Goal: Task Accomplishment & Management: Manage account settings

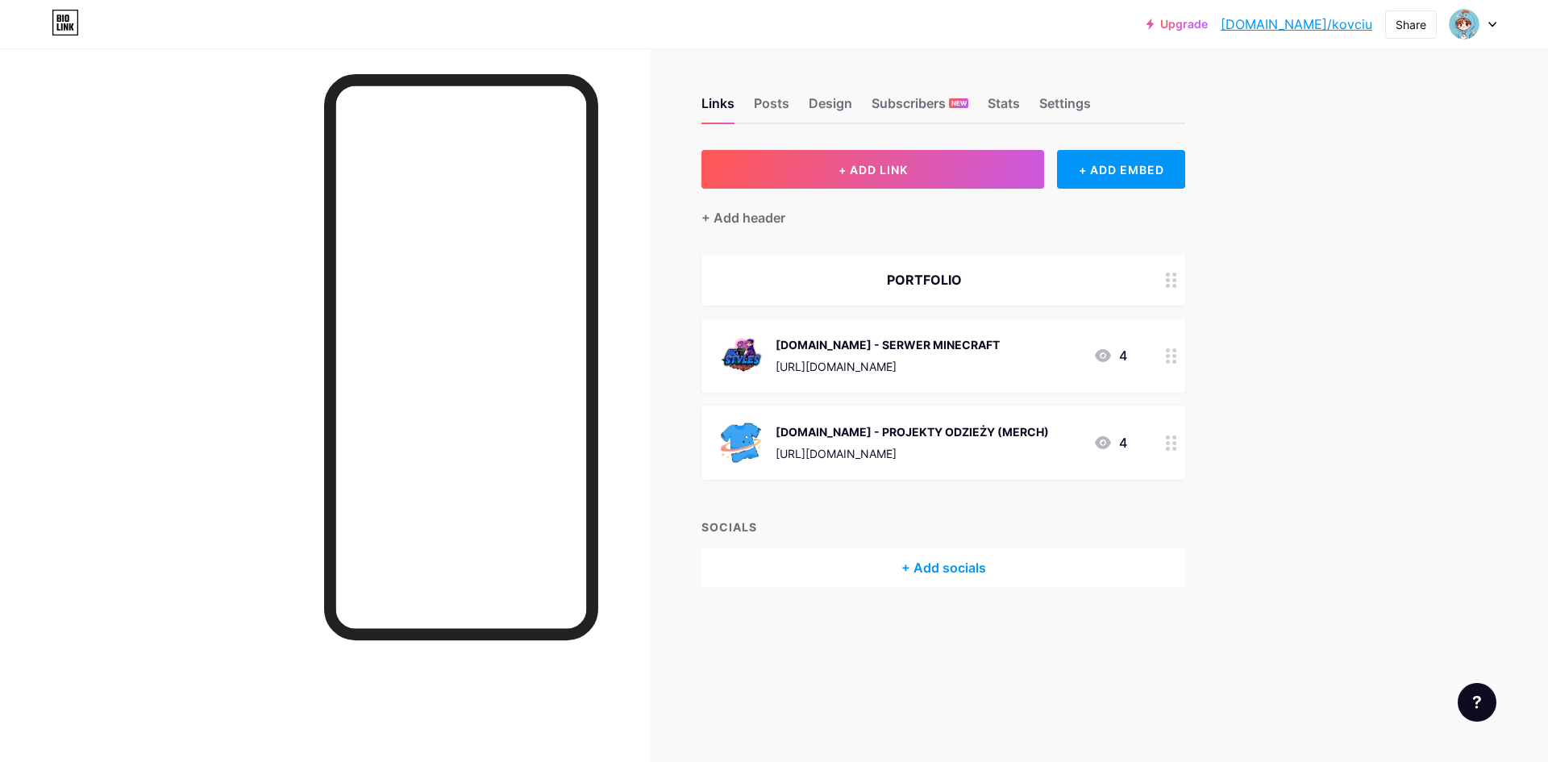
click at [1497, 28] on div "Upgrade [DOMAIN_NAME]/kovciu... [DOMAIN_NAME]/kovciu Share Switch accounts Kovc…" at bounding box center [774, 24] width 1548 height 29
click at [1491, 25] on icon at bounding box center [1493, 25] width 8 height 6
click at [1367, 229] on li "Logout" at bounding box center [1396, 227] width 200 height 44
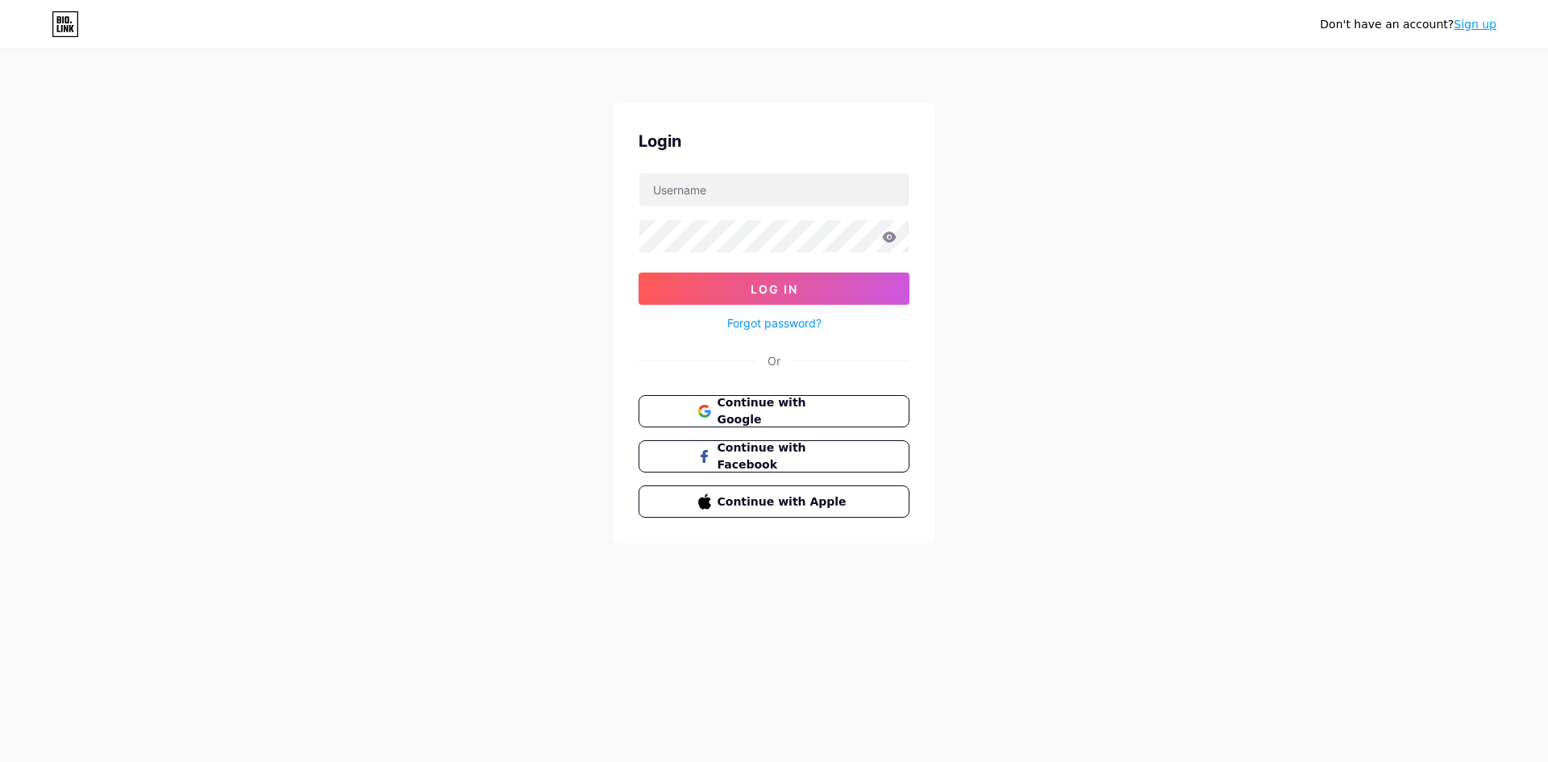
type input "[EMAIL_ADDRESS][DOMAIN_NAME]"
click at [791, 415] on span "Continue with Google" at bounding box center [783, 411] width 135 height 35
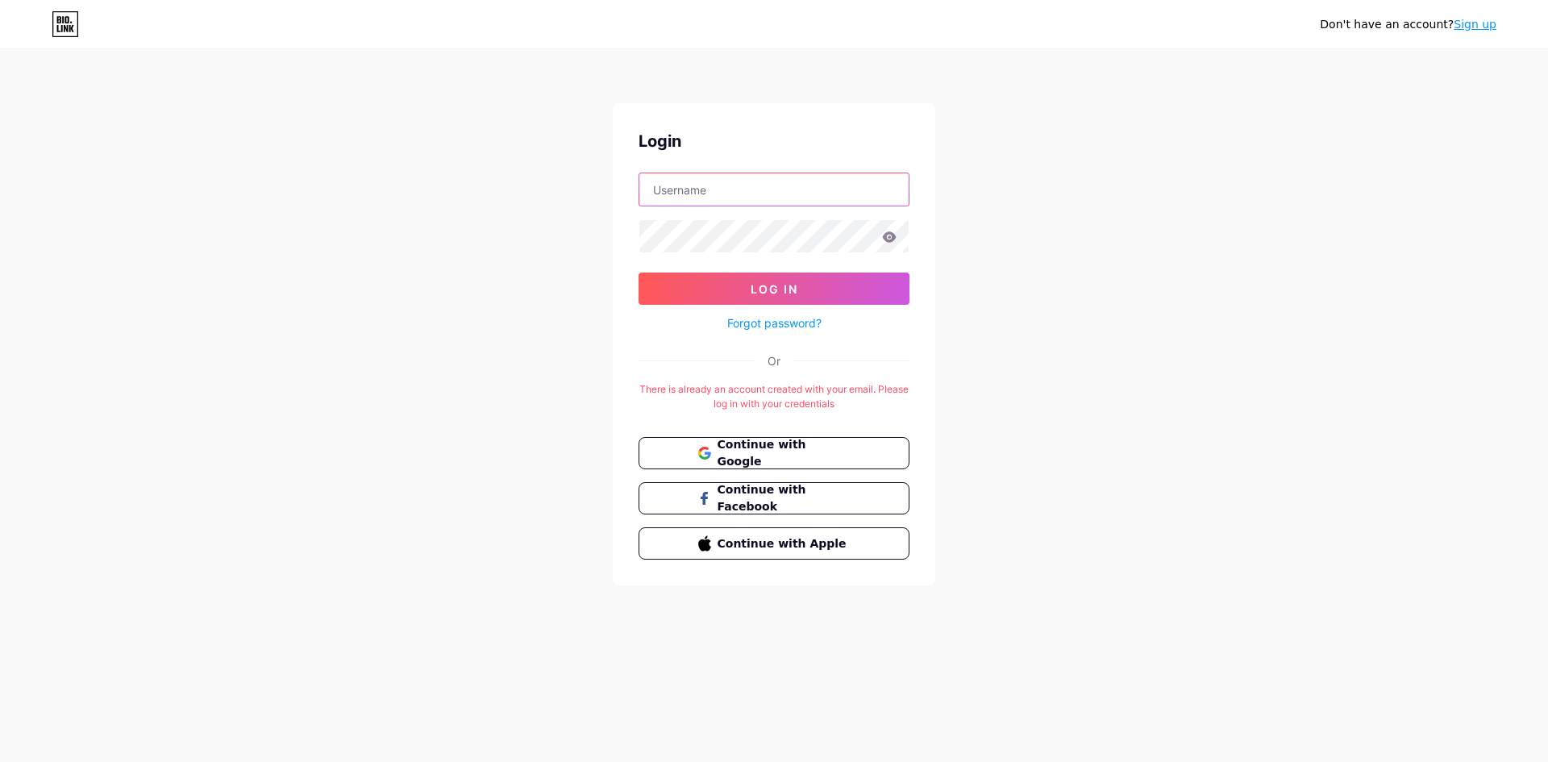
type input "[EMAIL_ADDRESS][DOMAIN_NAME]"
click at [1473, 30] on link "Sign up" at bounding box center [1475, 24] width 43 height 13
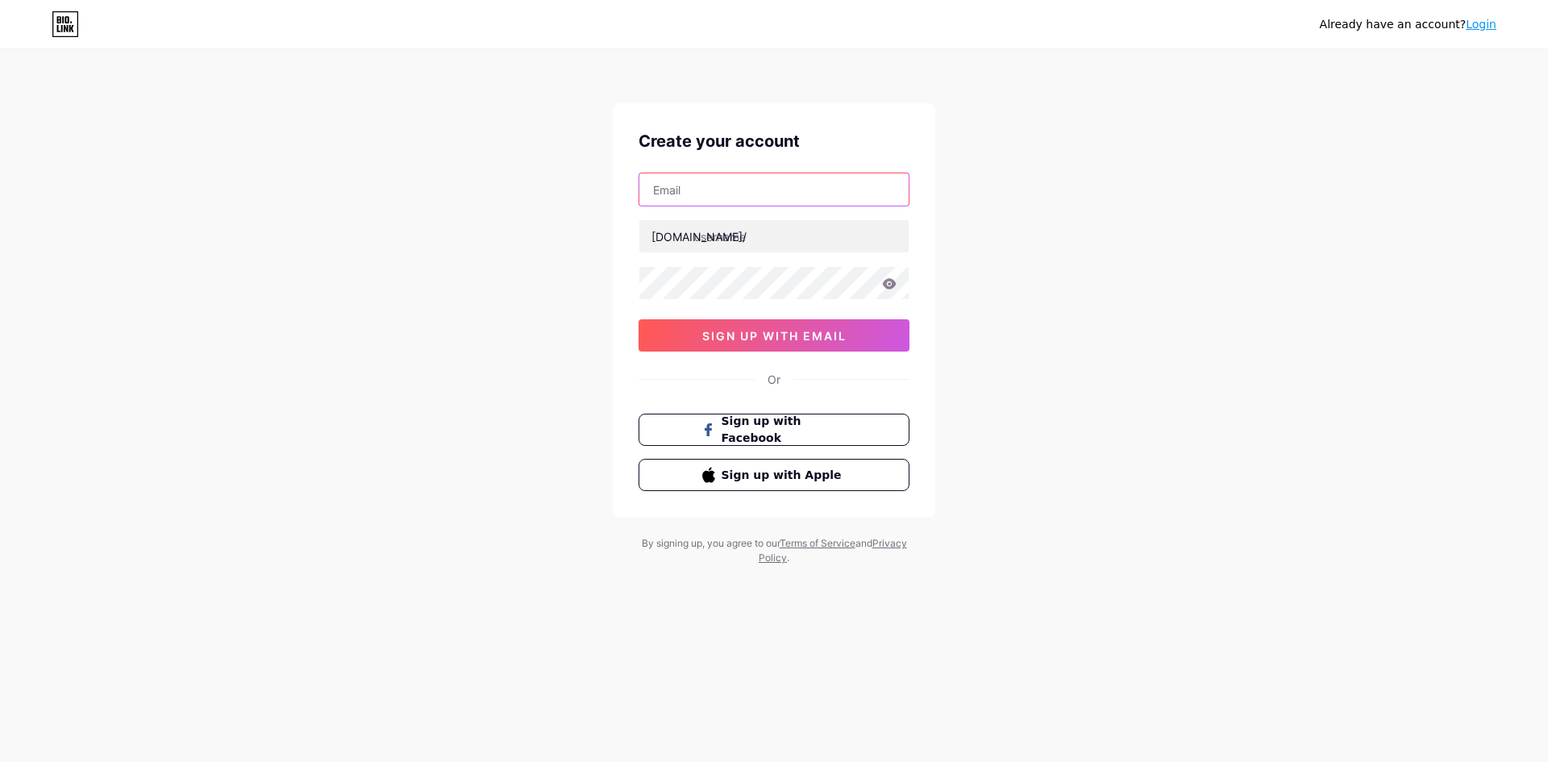
click at [729, 194] on input "text" at bounding box center [774, 189] width 269 height 32
type input "[EMAIL_ADDRESS][PERSON_NAME][DOMAIN_NAME]"
click at [734, 240] on input "text" at bounding box center [774, 236] width 269 height 32
type input "[PERSON_NAME]"
click at [512, 331] on div "Already have an account? Login Create your account prywatne.kowal@gmail.com bio…" at bounding box center [774, 308] width 1548 height 617
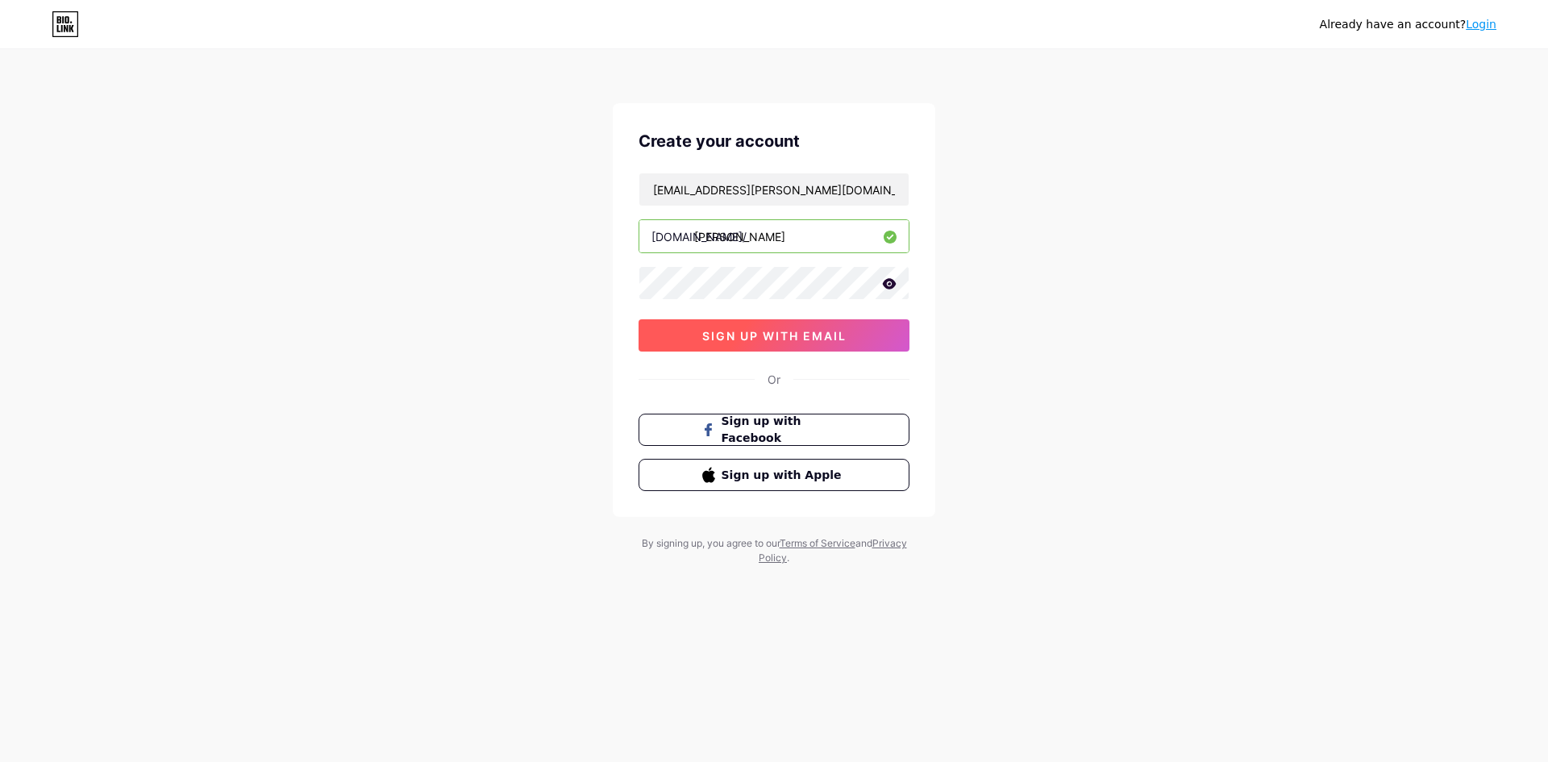
click at [710, 333] on span "sign up with email" at bounding box center [774, 336] width 144 height 14
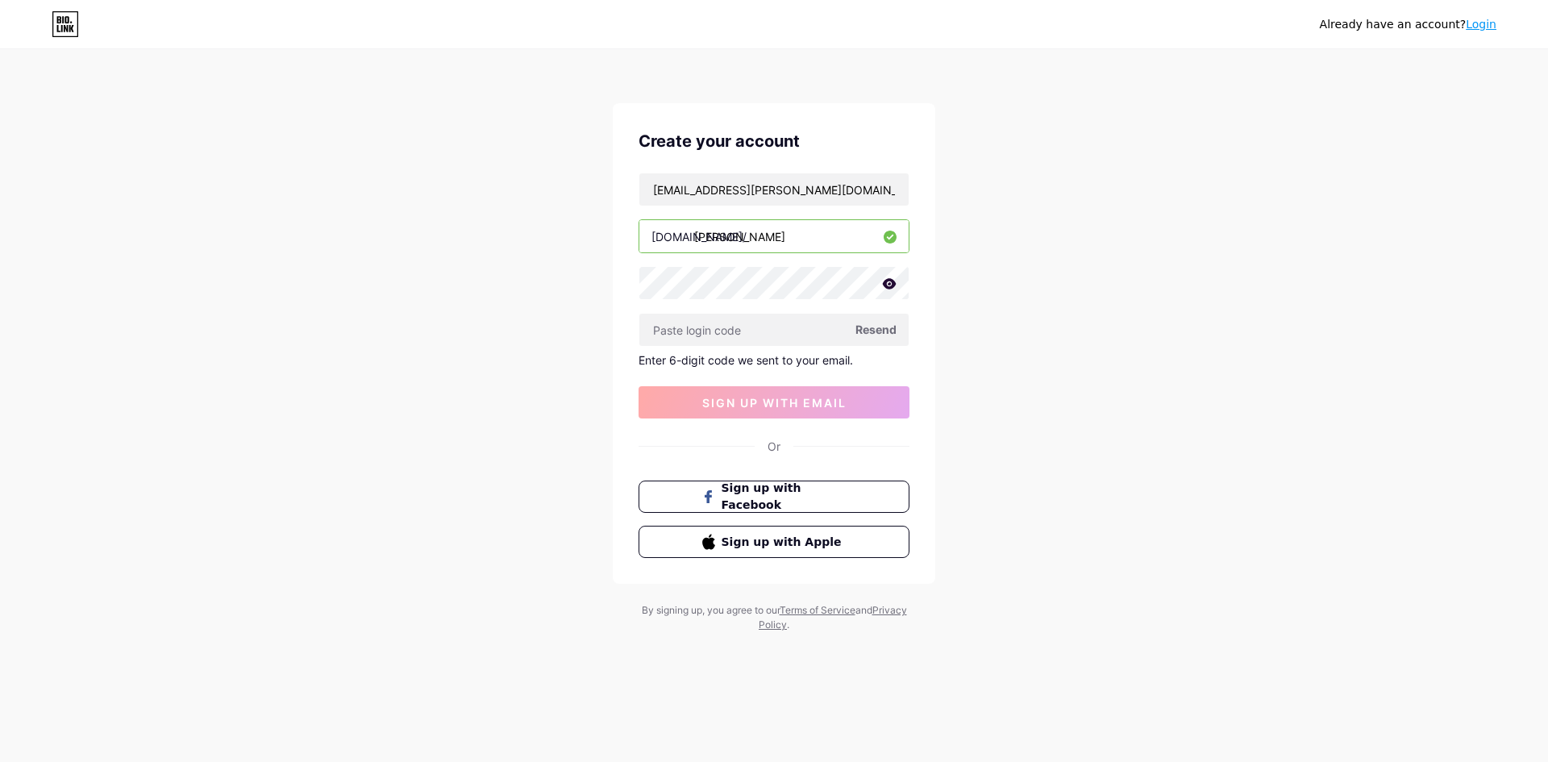
click at [878, 327] on span "Resend" at bounding box center [876, 329] width 41 height 17
click at [782, 506] on button "Sign up with Facebook" at bounding box center [773, 497] width 275 height 33
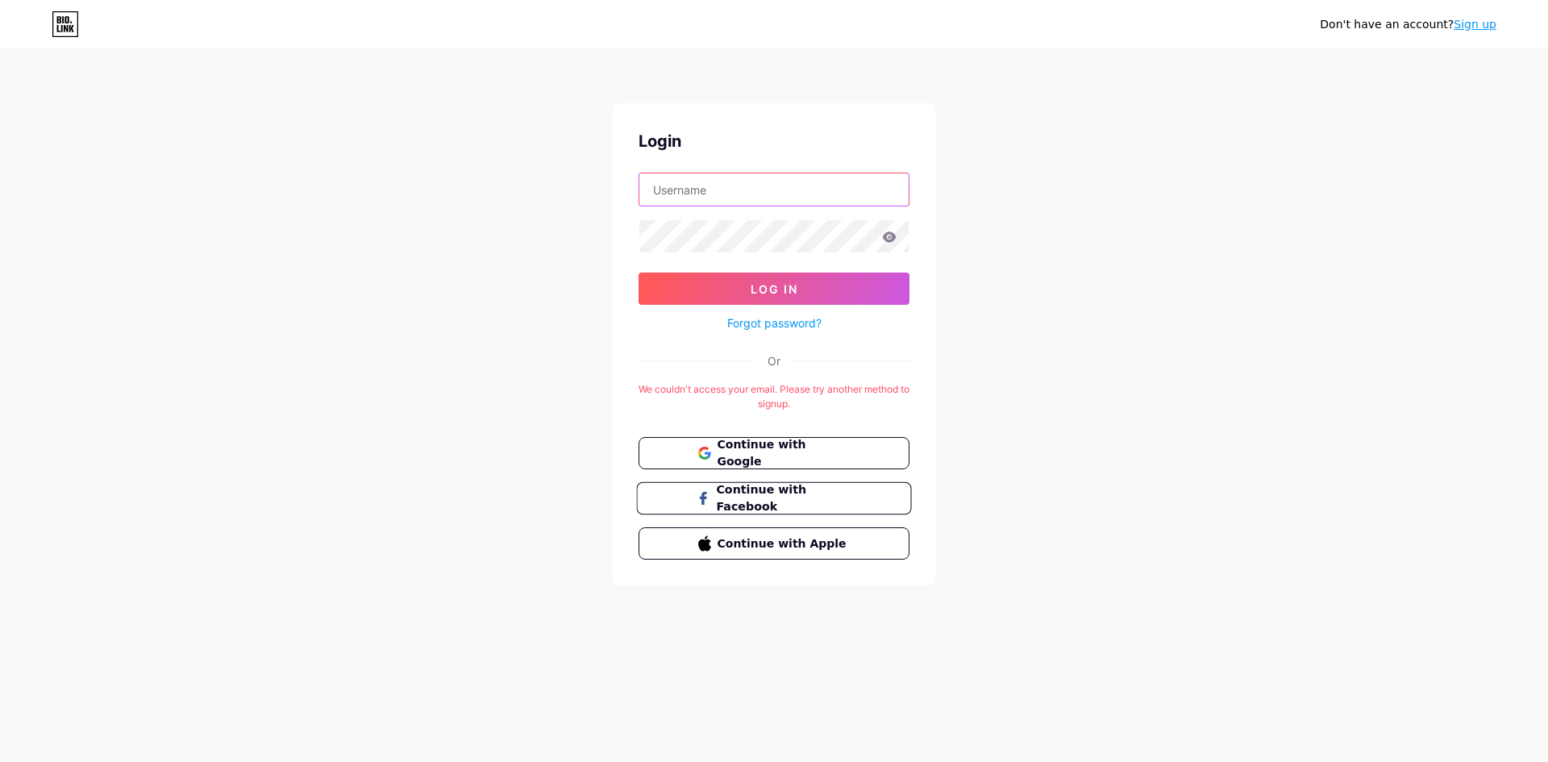
type input "[EMAIL_ADDRESS][DOMAIN_NAME]"
click at [795, 498] on span "Continue with Facebook" at bounding box center [783, 498] width 135 height 35
type input "[EMAIL_ADDRESS][DOMAIN_NAME]"
click at [1480, 26] on link "Sign up" at bounding box center [1475, 24] width 43 height 13
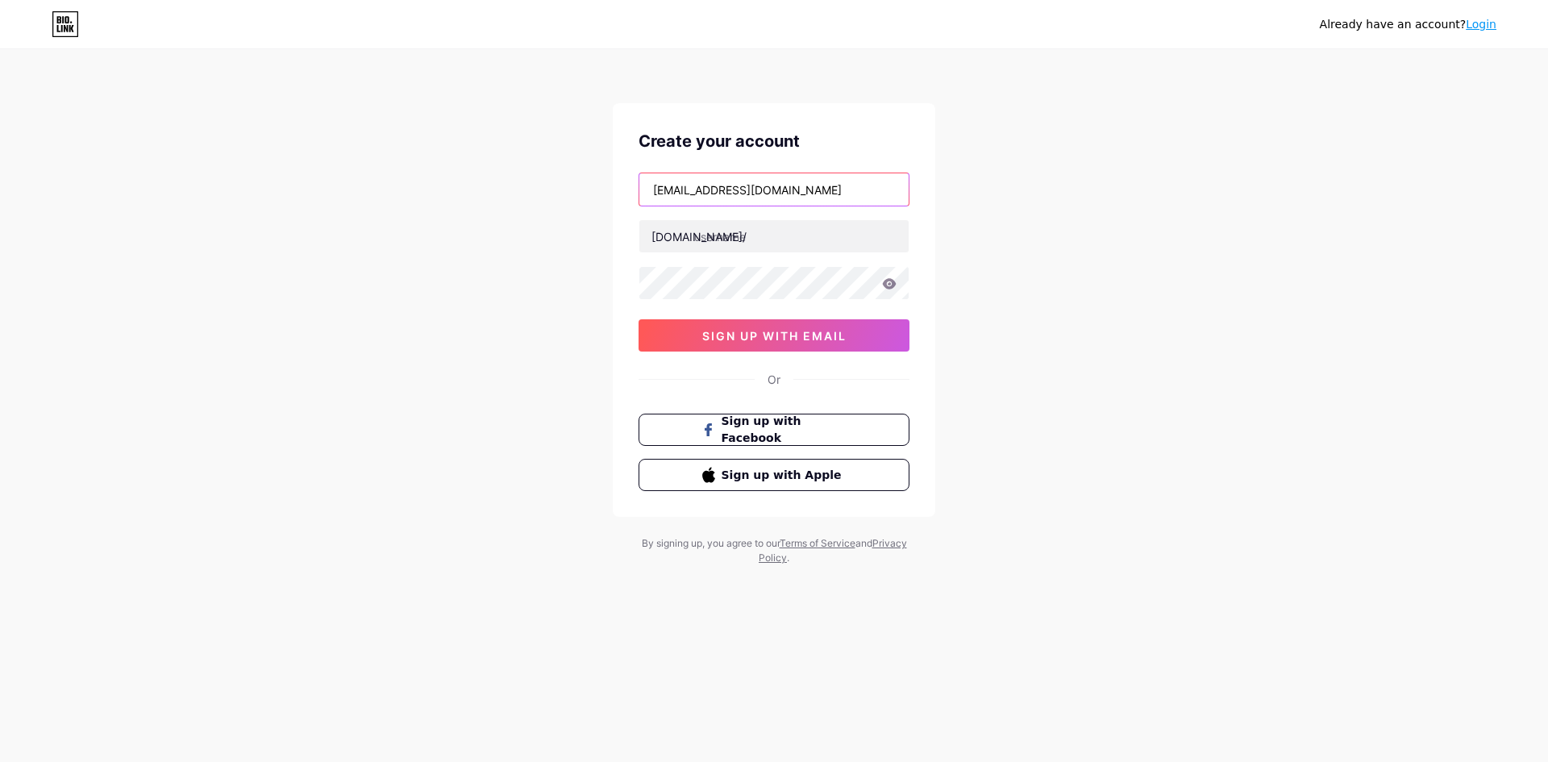
click at [801, 195] on input "[EMAIL_ADDRESS][DOMAIN_NAME]" at bounding box center [774, 189] width 269 height 32
drag, startPoint x: 807, startPoint y: 198, endPoint x: 459, endPoint y: 168, distance: 349.7
click at [459, 168] on div "Already have an account? Login Create your account [EMAIL_ADDRESS][DOMAIN_NAME]…" at bounding box center [774, 308] width 1548 height 617
type input "[EMAIL_ADDRESS][PERSON_NAME][DOMAIN_NAME]"
click at [756, 249] on input "text" at bounding box center [774, 236] width 269 height 32
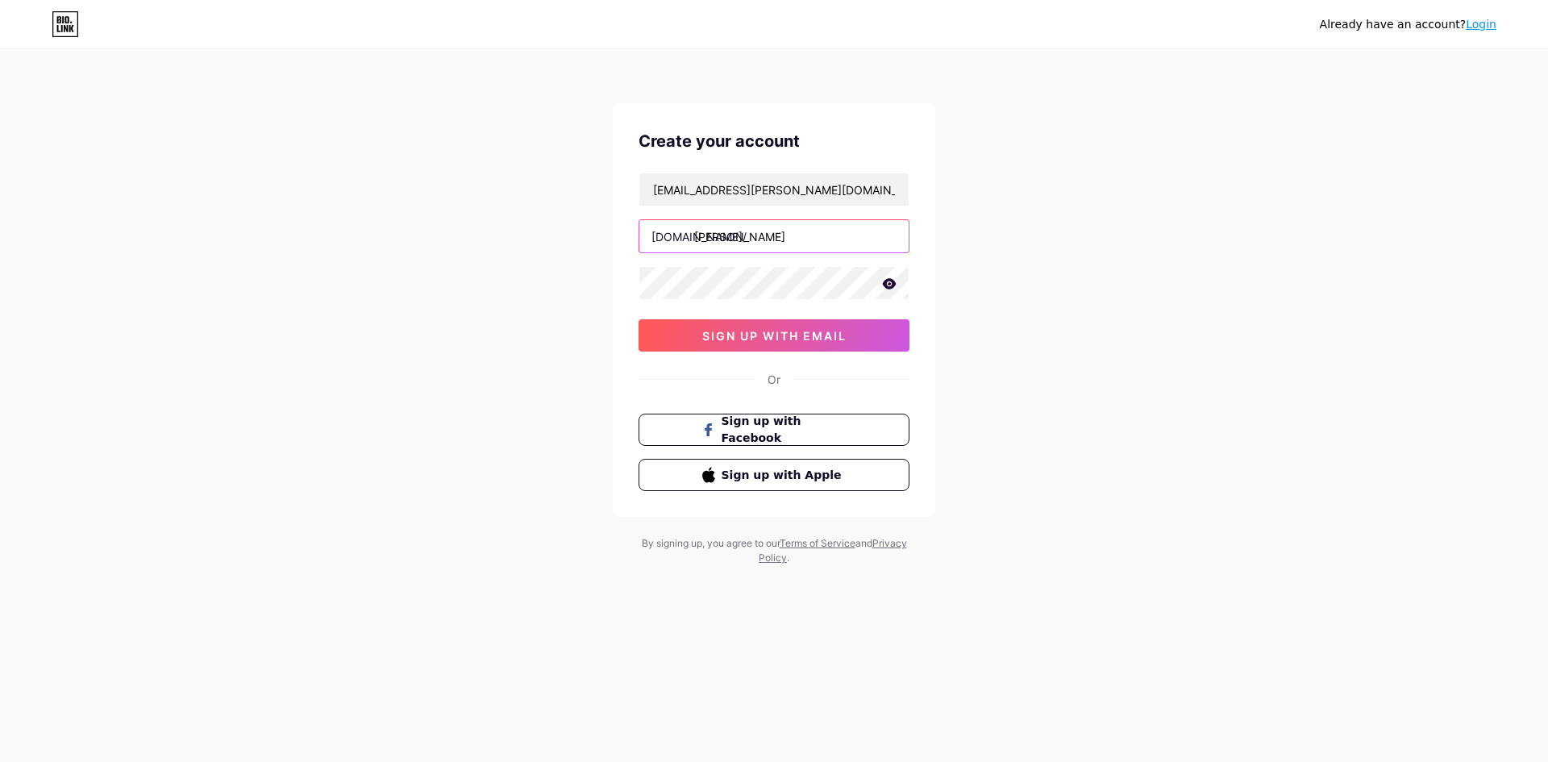
type input "[PERSON_NAME]"
click at [894, 282] on icon at bounding box center [890, 283] width 14 height 10
click at [824, 341] on span "sign up with email" at bounding box center [774, 336] width 144 height 14
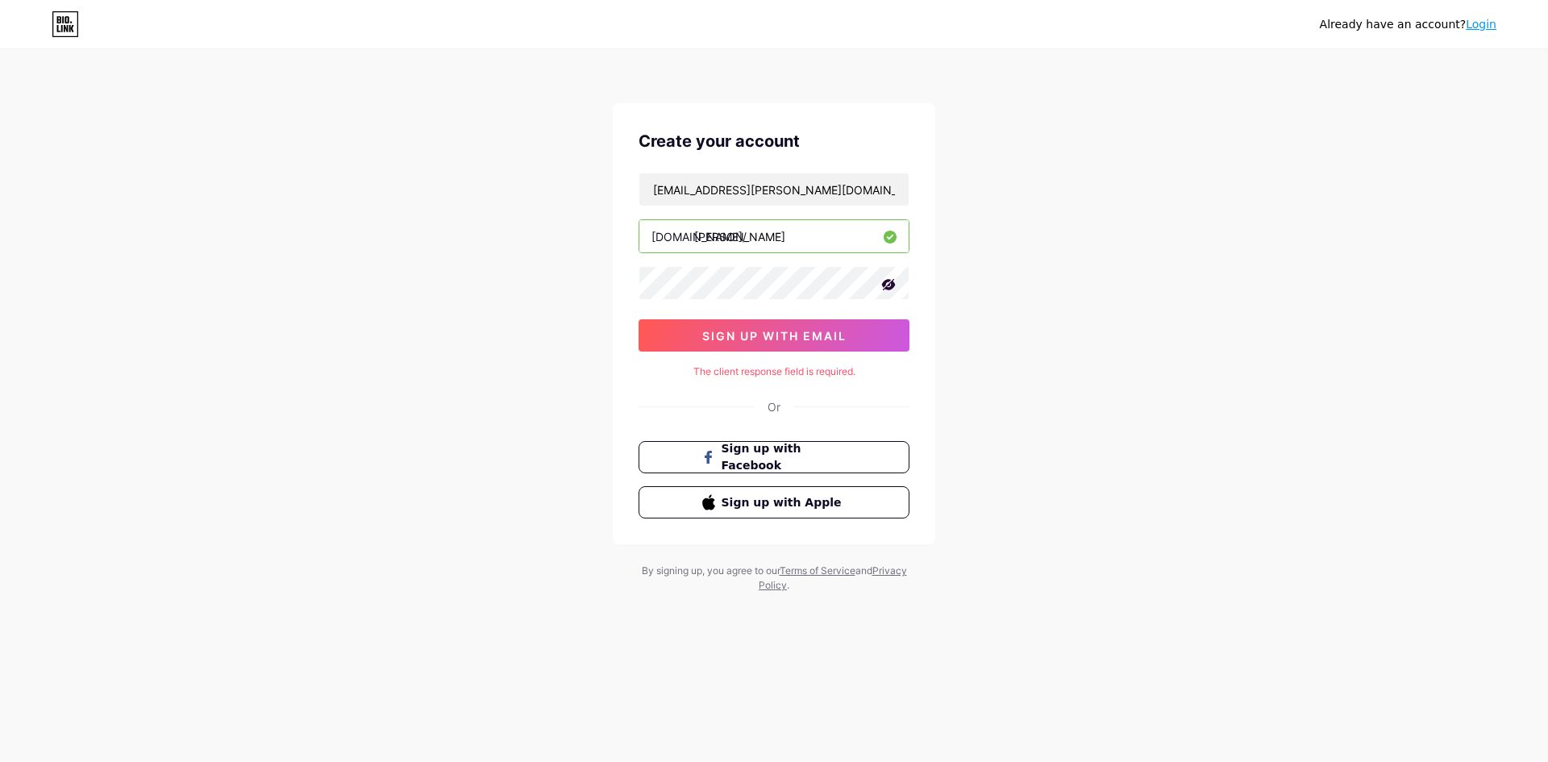
click at [1481, 23] on link "Login" at bounding box center [1481, 24] width 31 height 13
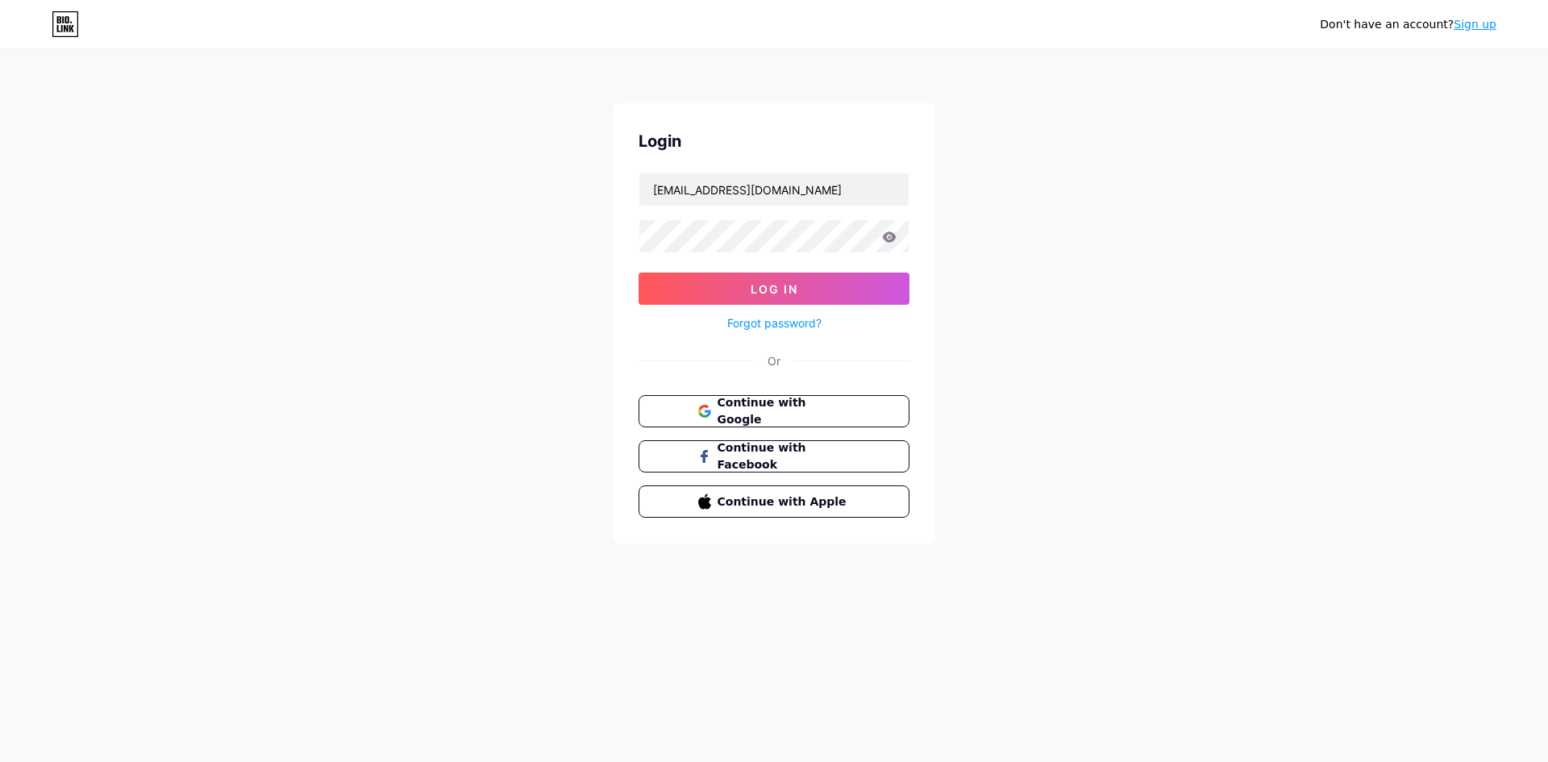
type input "[EMAIL_ADDRESS][PERSON_NAME][DOMAIN_NAME]"
click at [810, 298] on button "Log In" at bounding box center [774, 289] width 271 height 32
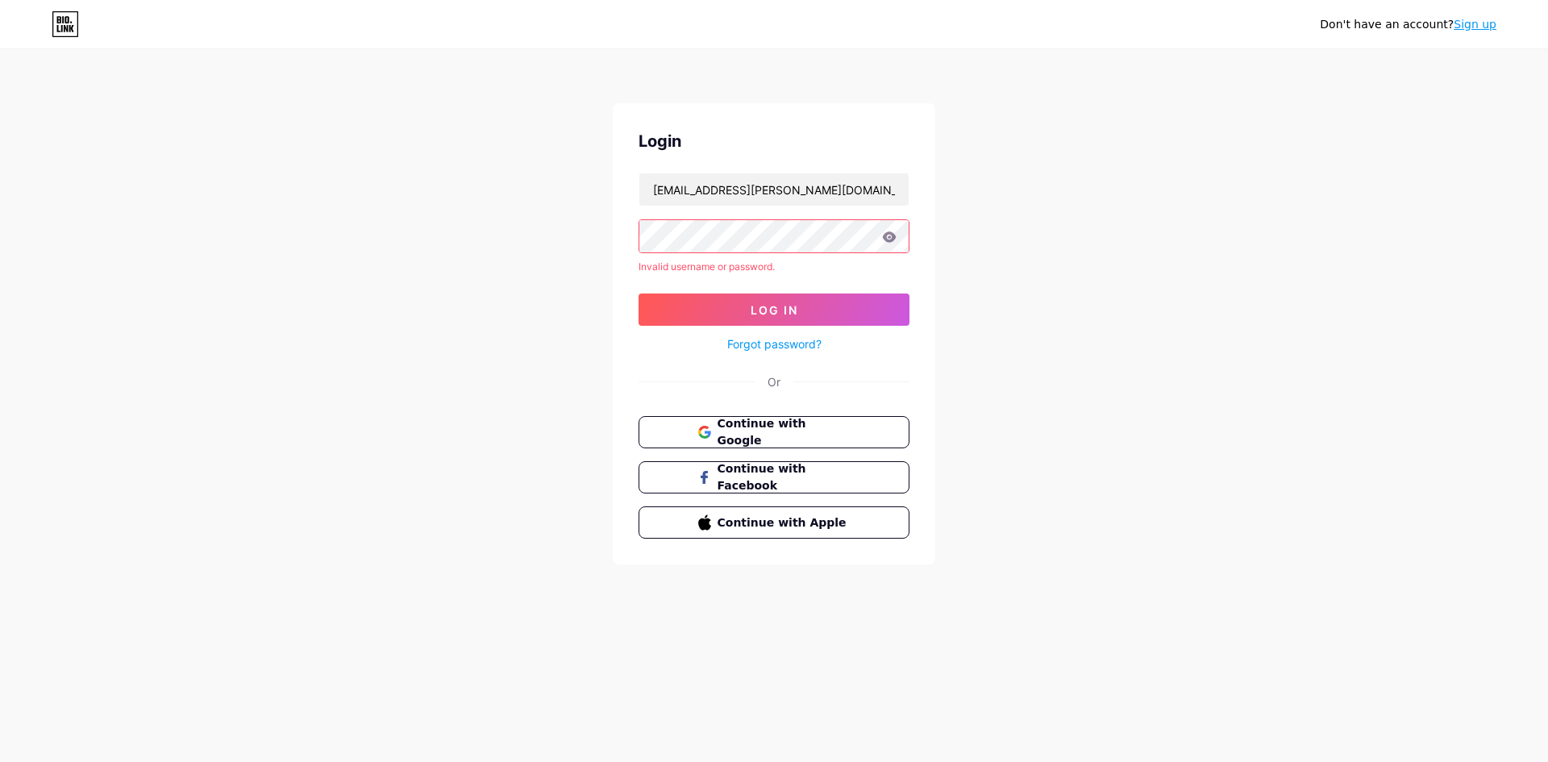
click at [893, 237] on icon at bounding box center [890, 236] width 14 height 10
click at [891, 234] on icon at bounding box center [890, 236] width 14 height 10
click at [1470, 25] on link "Sign up" at bounding box center [1475, 24] width 43 height 13
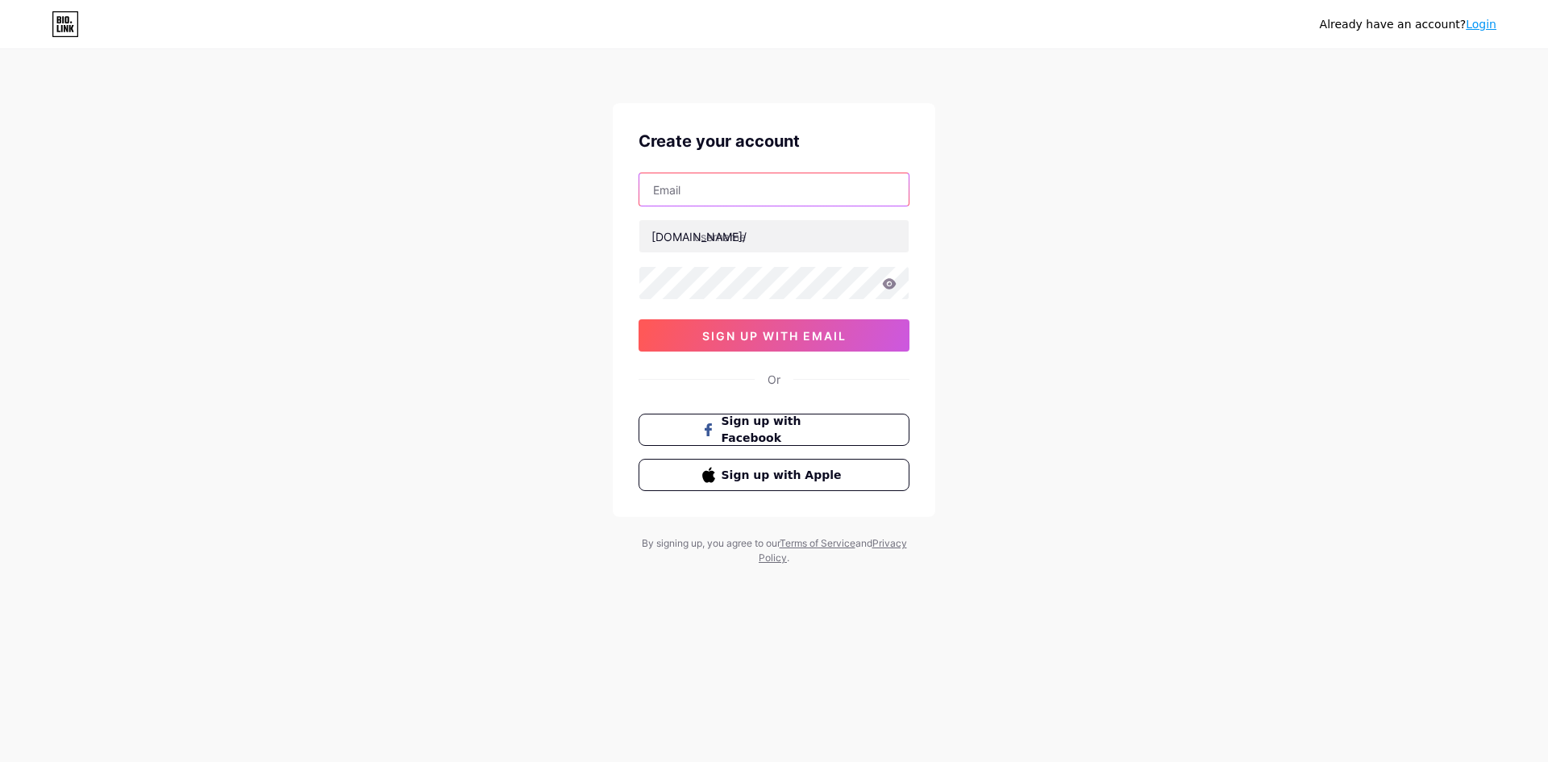
click at [796, 188] on input "text" at bounding box center [774, 189] width 269 height 32
type input "[EMAIL_ADDRESS][PERSON_NAME][DOMAIN_NAME]"
click at [739, 240] on input "text" at bounding box center [774, 236] width 269 height 32
type input "[PERSON_NAME]"
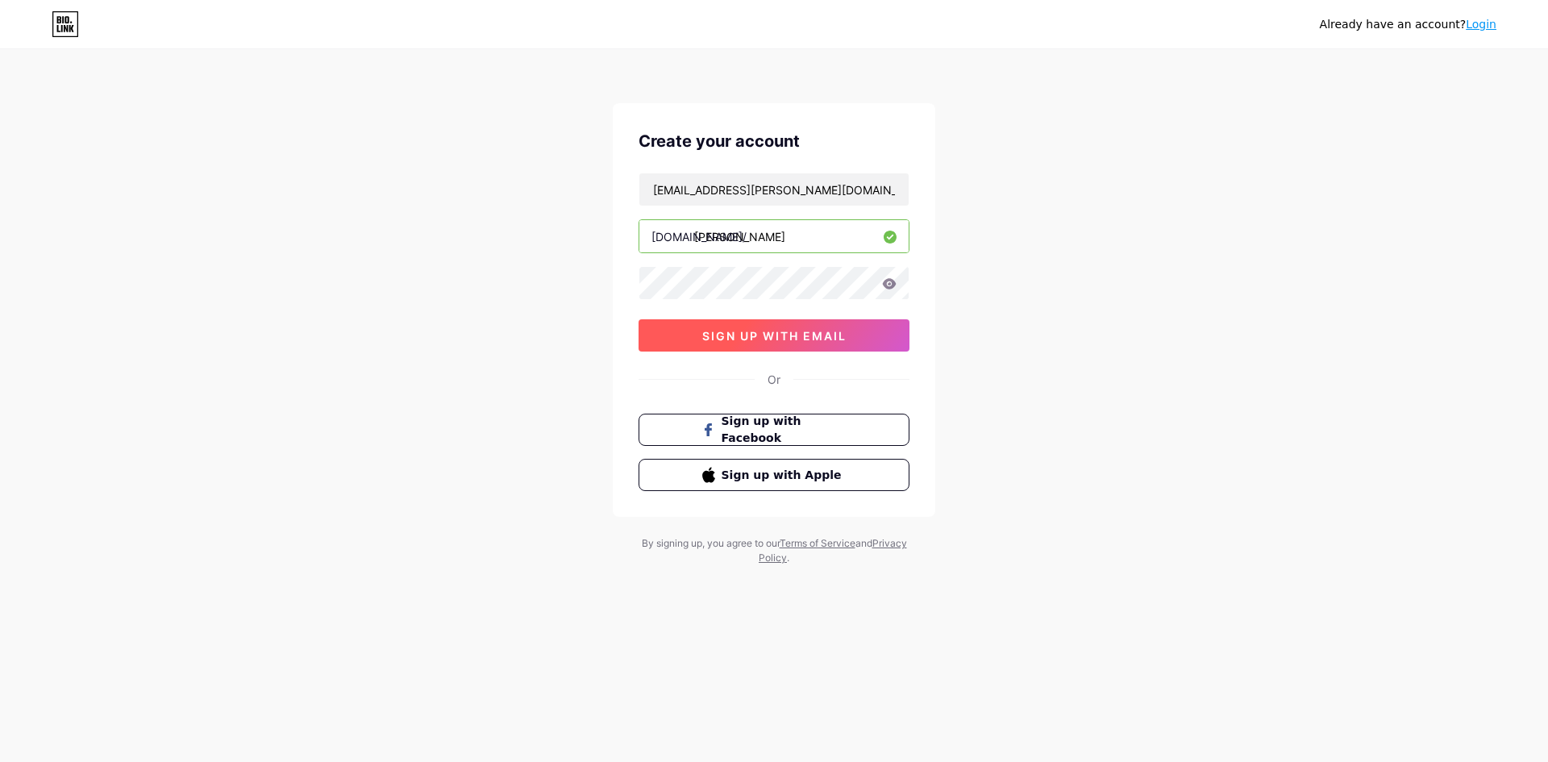
click at [773, 332] on span "sign up with email" at bounding box center [774, 336] width 144 height 14
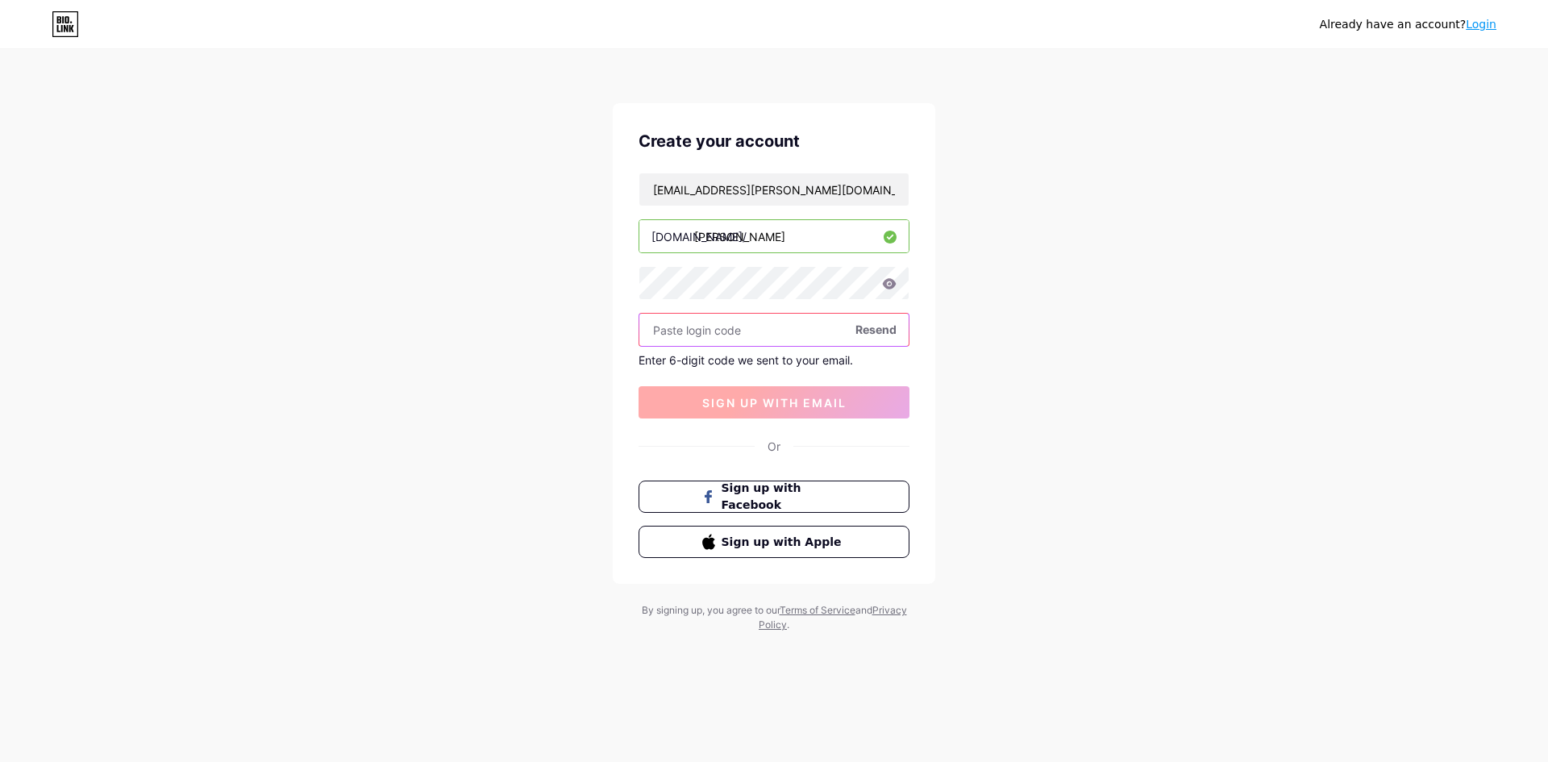
paste input "429548"
type input "429548"
click at [778, 402] on span "sign up with email" at bounding box center [774, 403] width 144 height 14
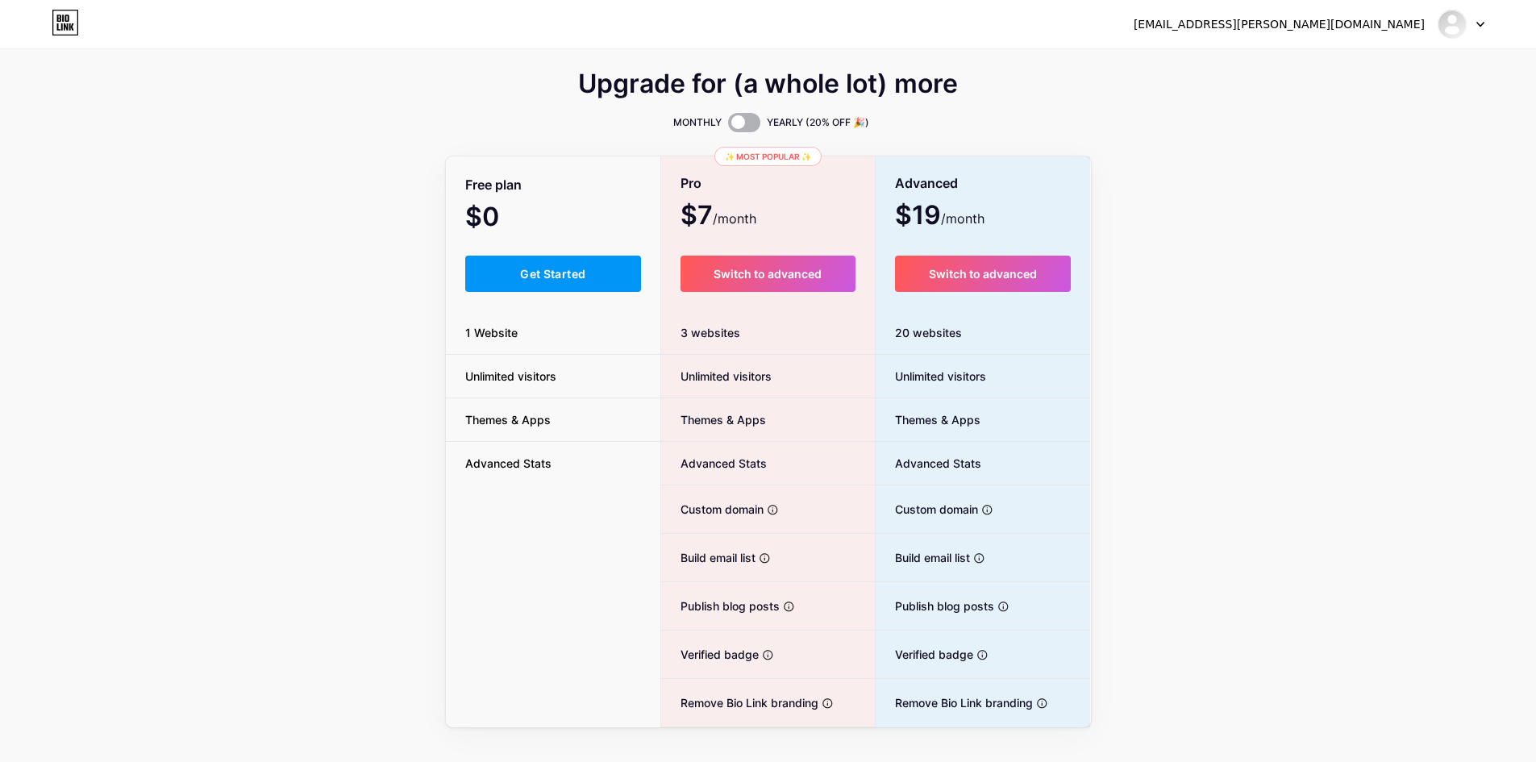
click at [738, 123] on span at bounding box center [744, 122] width 32 height 19
click at [728, 127] on input "checkbox" at bounding box center [728, 127] width 0 height 0
click at [738, 123] on span at bounding box center [744, 122] width 32 height 19
click at [728, 127] on input "checkbox" at bounding box center [728, 127] width 0 height 0
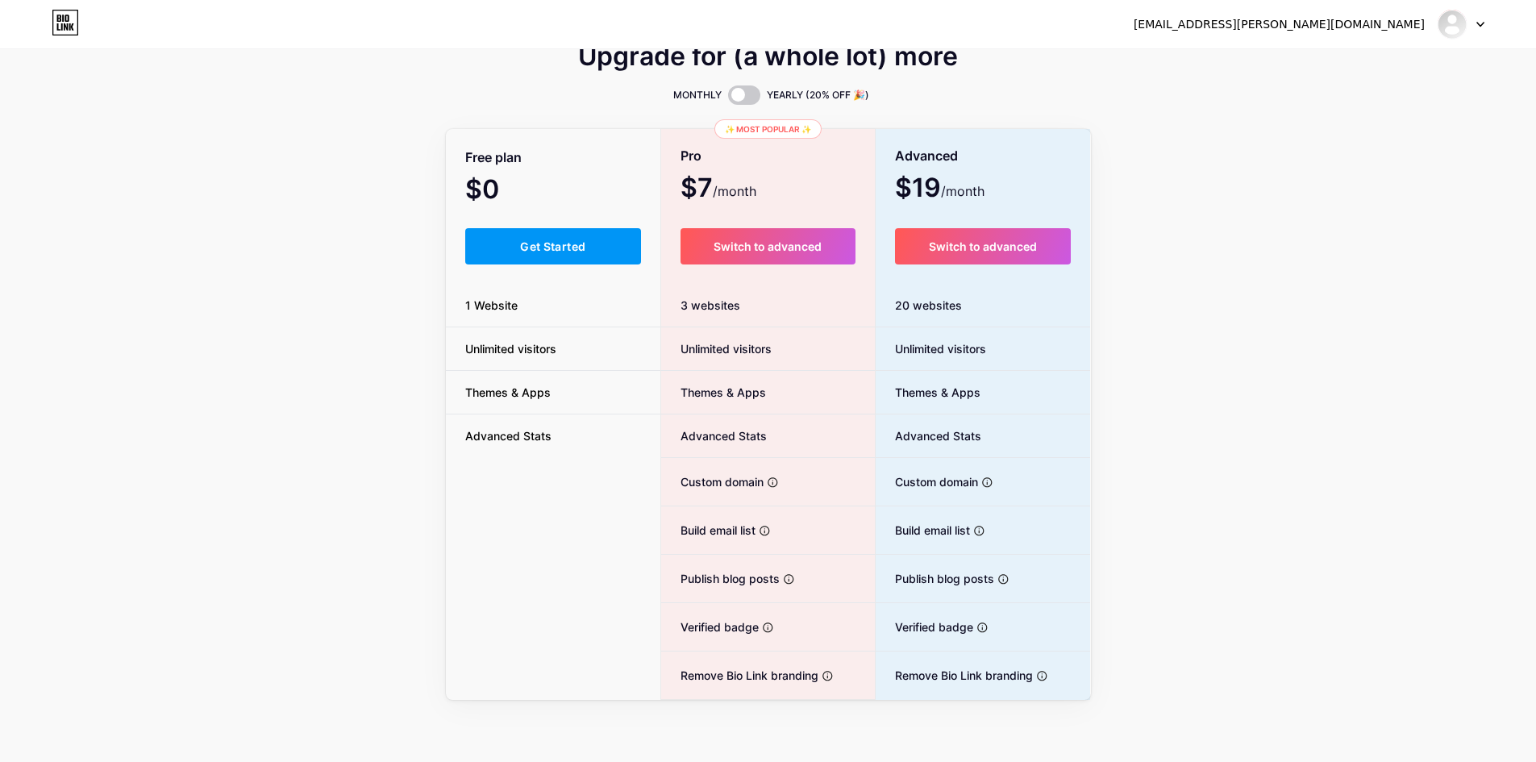
scroll to position [30, 0]
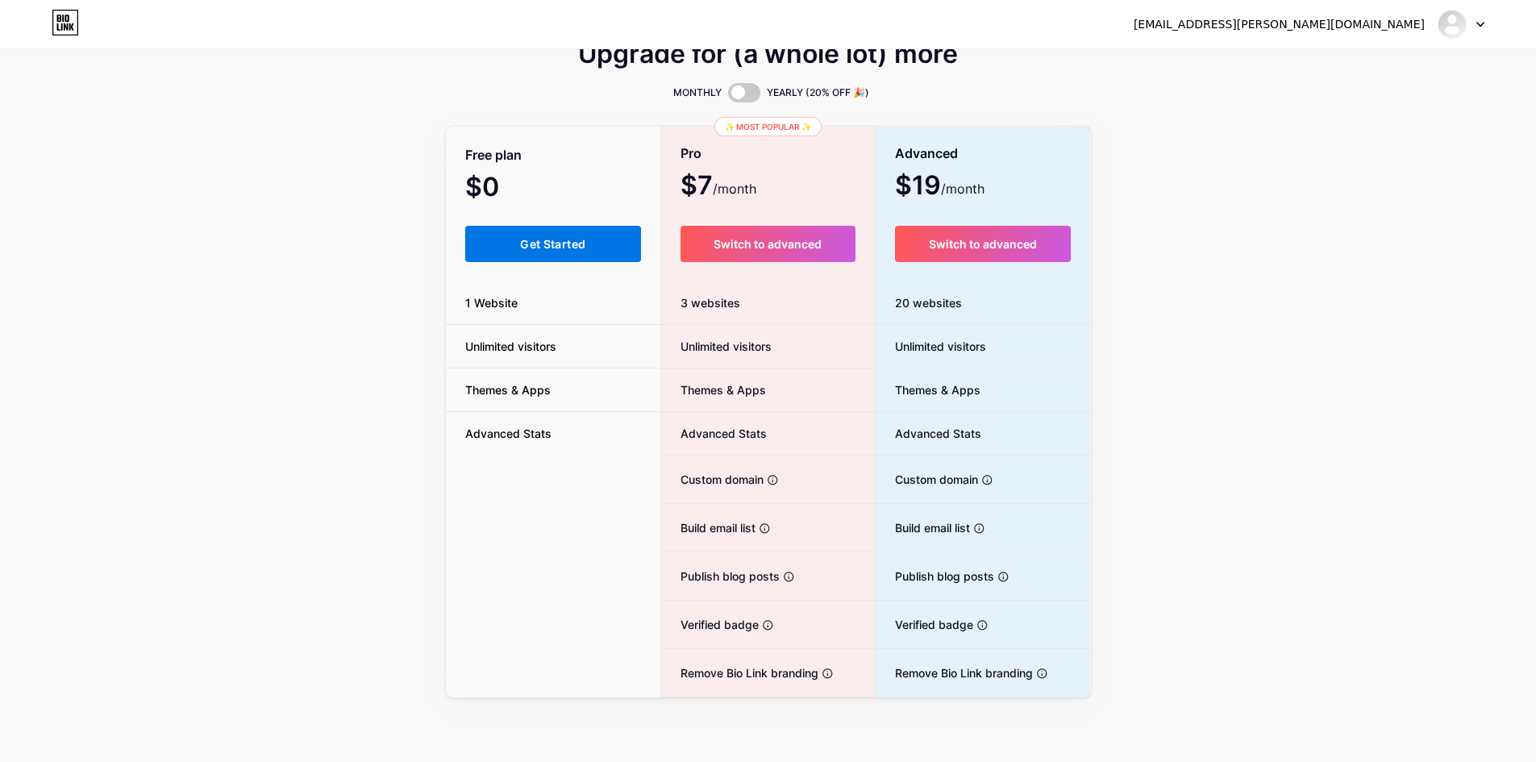
click at [574, 249] on span "Get Started" at bounding box center [552, 244] width 65 height 14
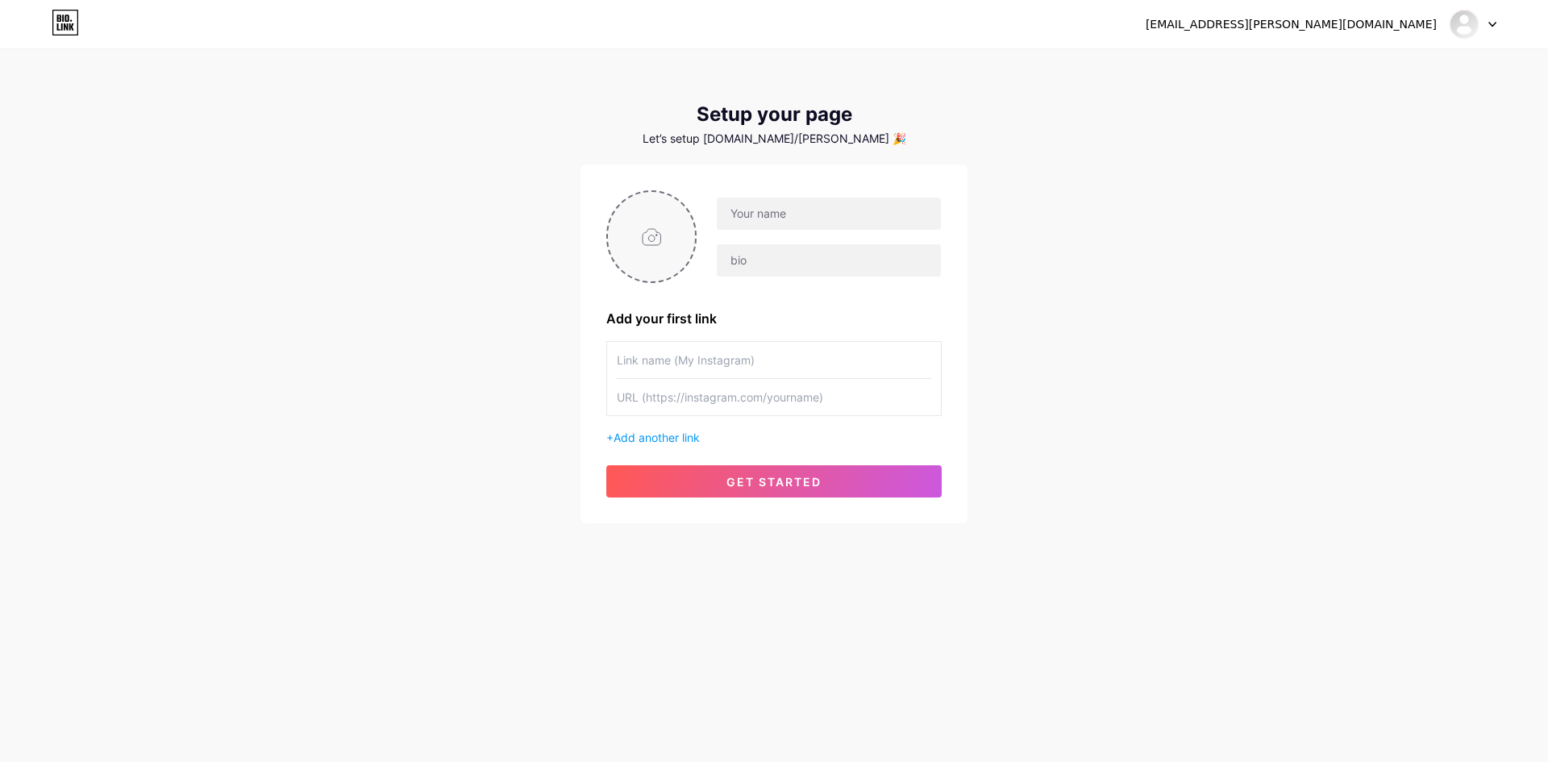
click at [663, 243] on input "file" at bounding box center [651, 237] width 87 height 90
type input "C:\fakepath\Man_Profile_Photo.jpeg"
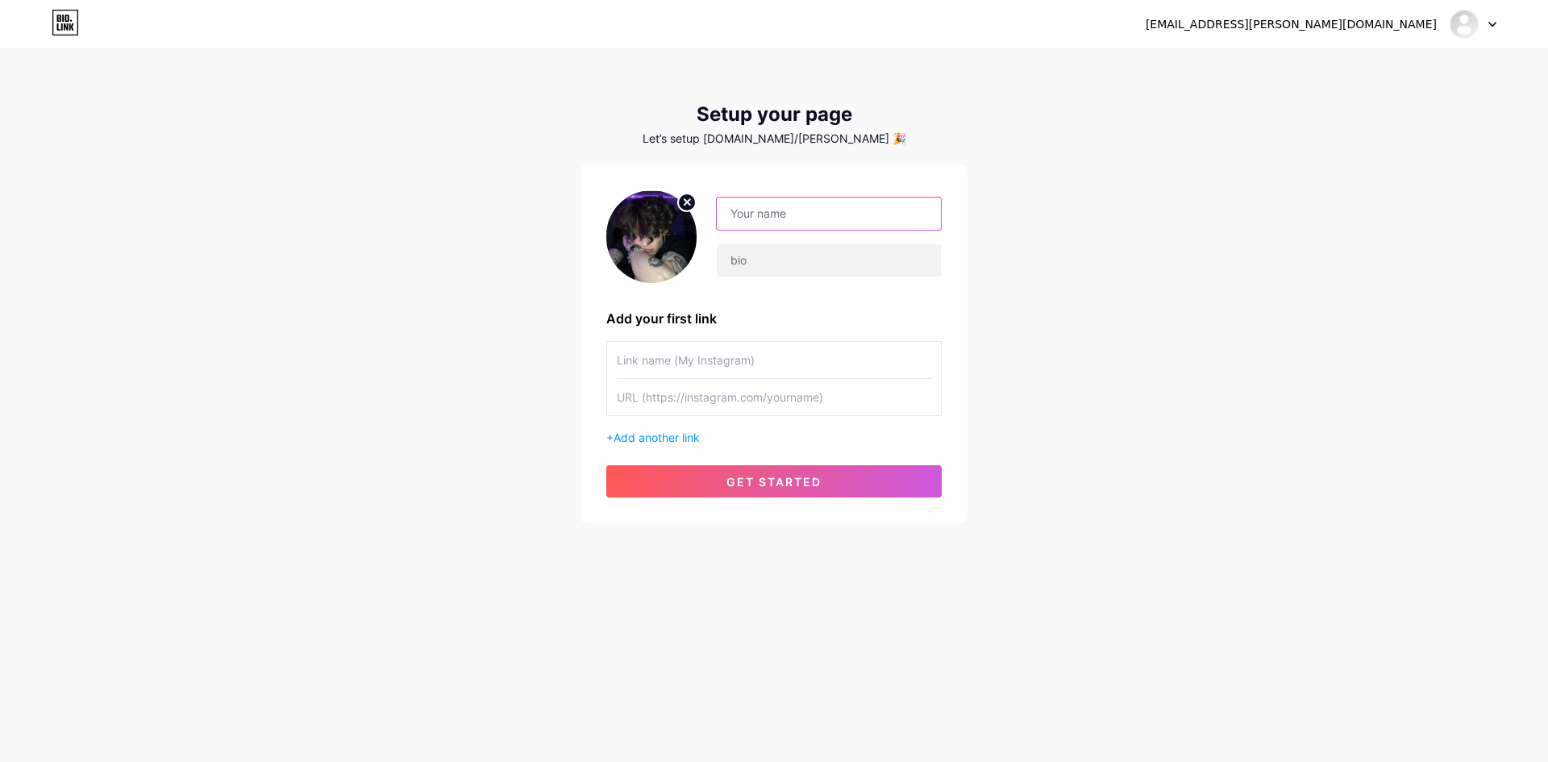
click at [762, 221] on input "text" at bounding box center [829, 214] width 224 height 32
type input "[PERSON_NAME]"
click at [793, 262] on input "text" at bounding box center [829, 260] width 224 height 32
click at [783, 369] on input "text" at bounding box center [774, 360] width 315 height 36
type input "NewTees - [PERSON_NAME]"
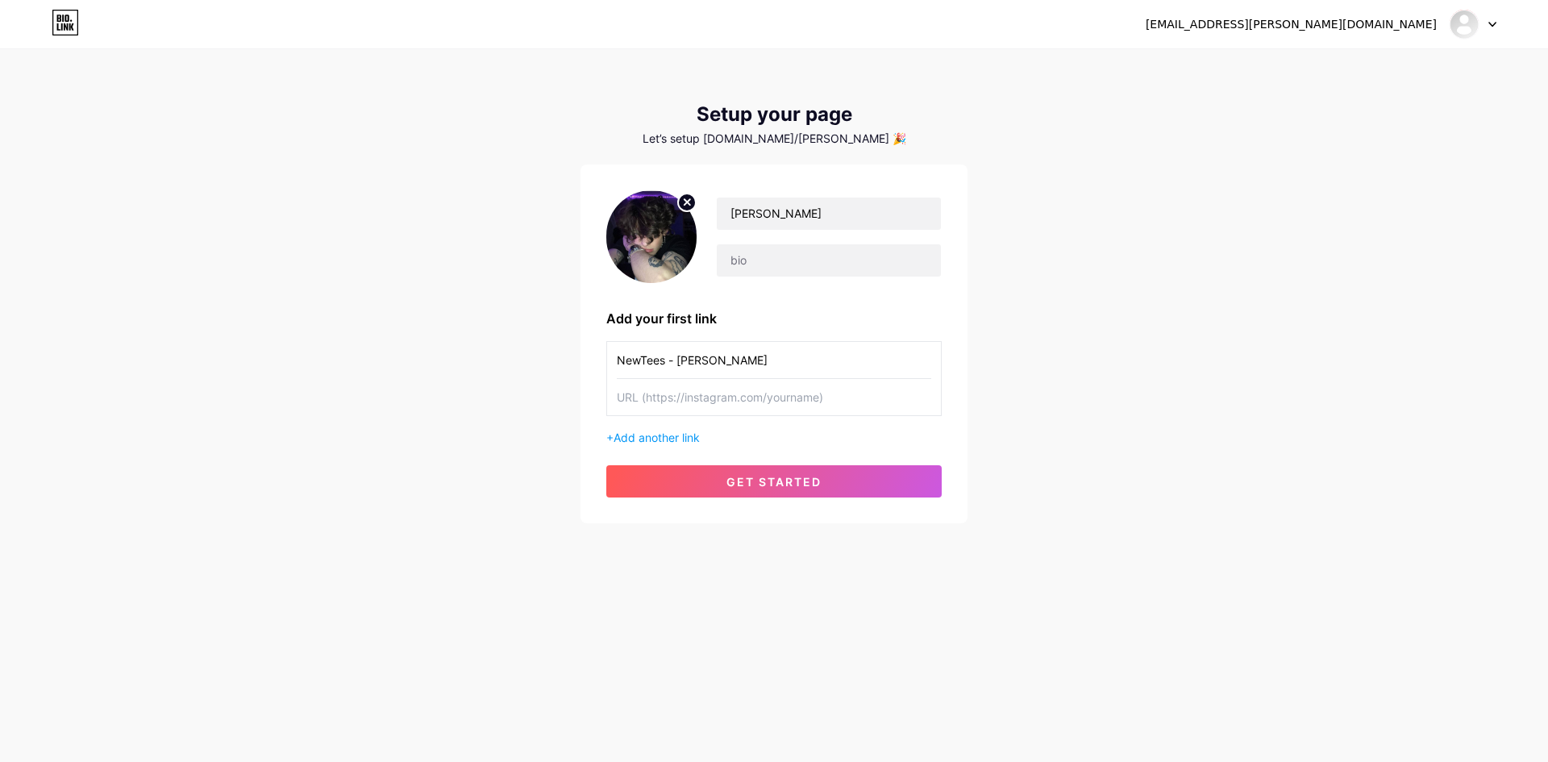
click at [686, 392] on input "text" at bounding box center [774, 397] width 315 height 36
paste input "[URL][DOMAIN_NAME]"
type input "[URL][DOMAIN_NAME]"
click at [741, 481] on span "get started" at bounding box center [774, 482] width 95 height 14
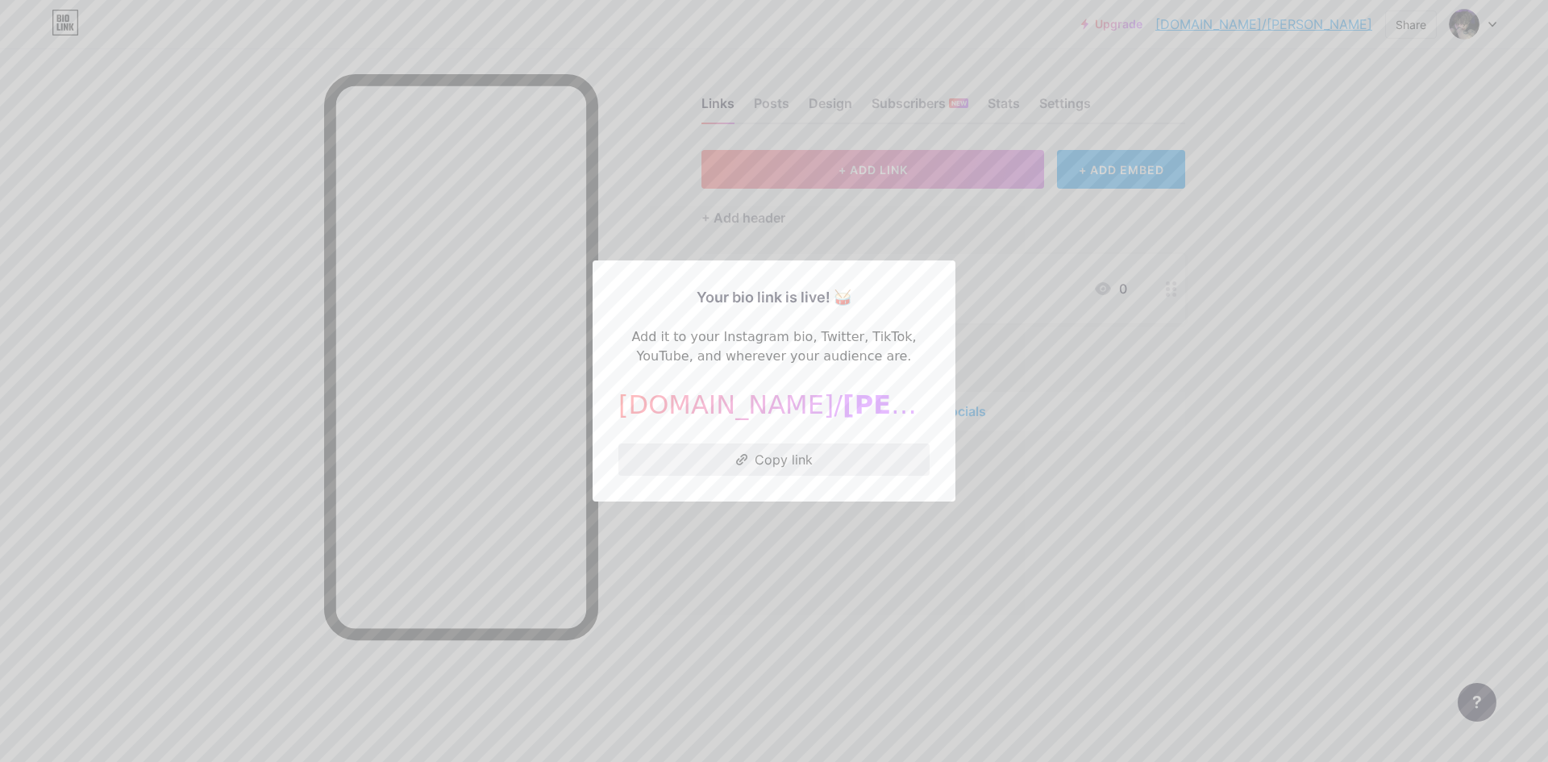
click at [815, 460] on button "Copy link" at bounding box center [774, 460] width 311 height 32
click at [1032, 545] on div at bounding box center [774, 381] width 1548 height 762
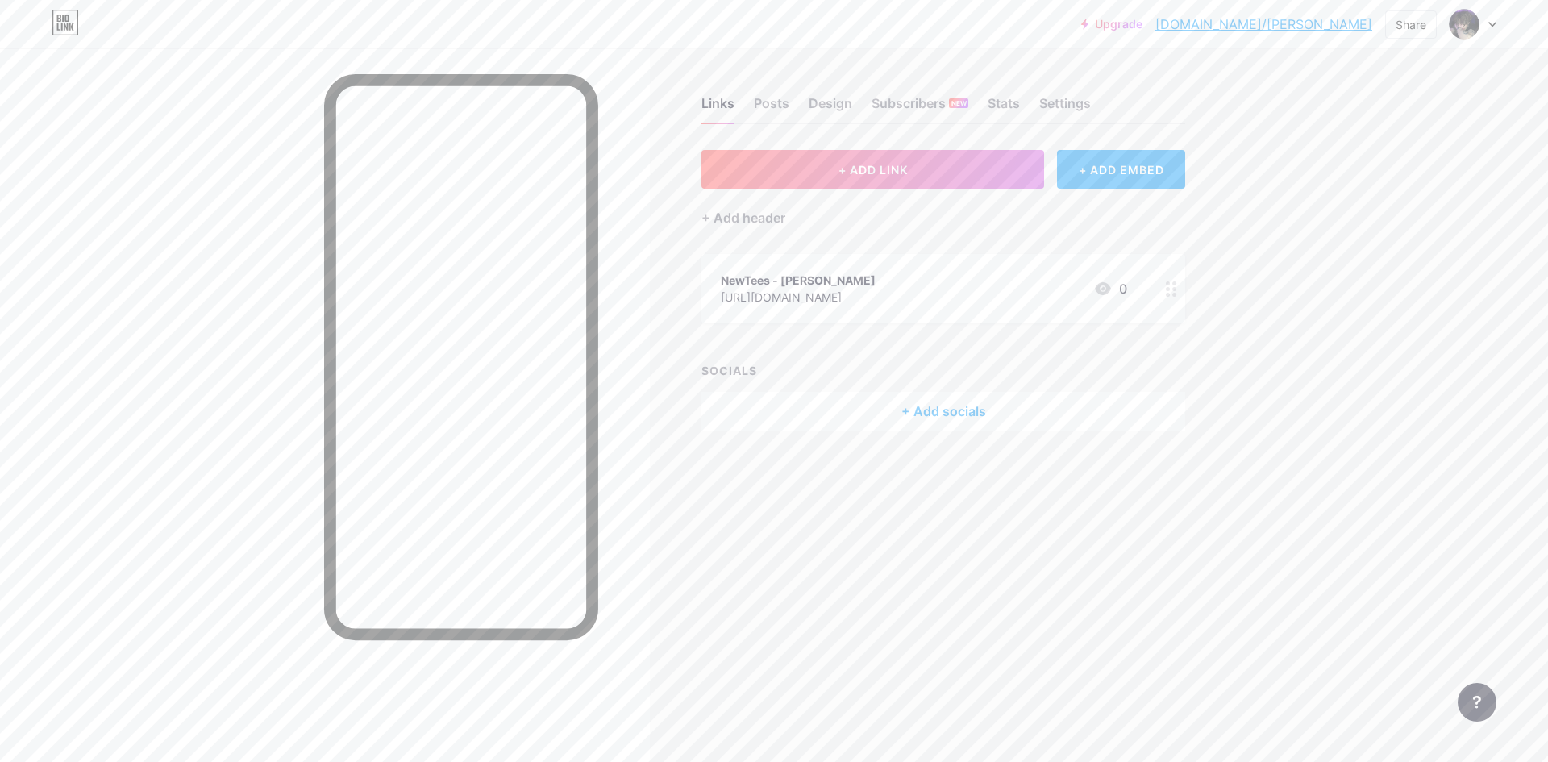
click at [1175, 293] on circle at bounding box center [1175, 295] width 4 height 4
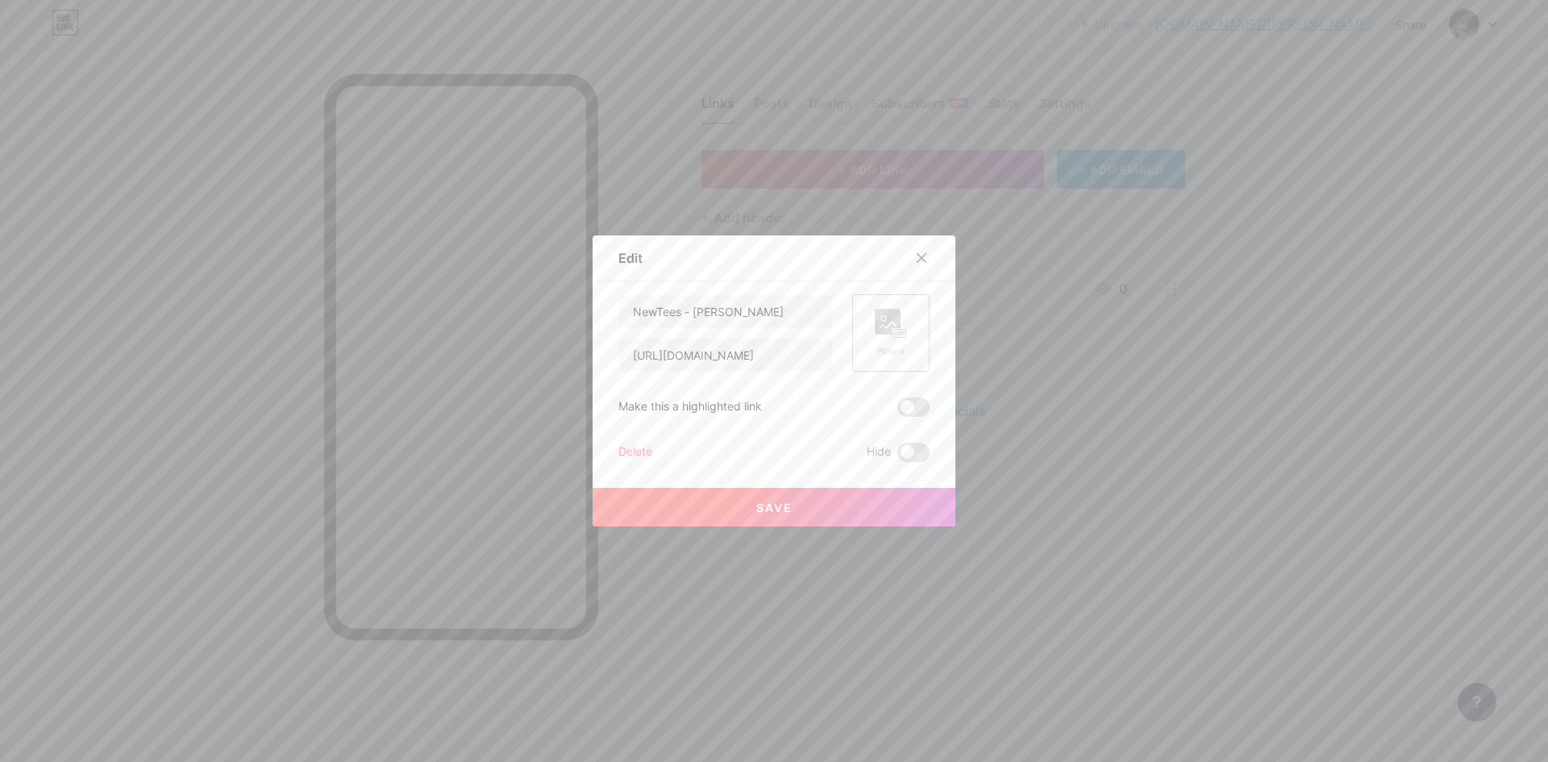
click at [883, 344] on div "Picture" at bounding box center [891, 333] width 32 height 48
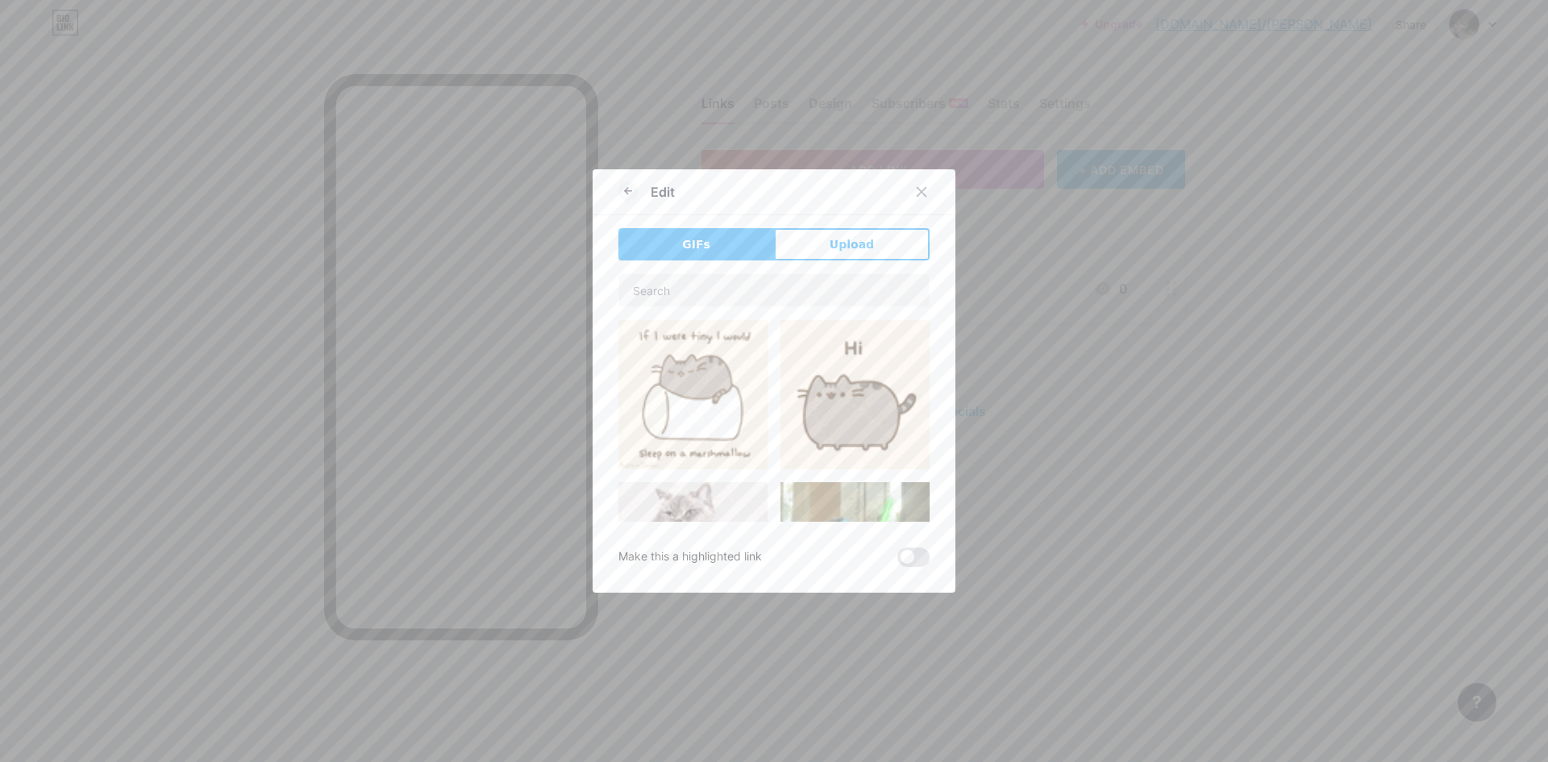
click at [1125, 551] on div at bounding box center [774, 381] width 1548 height 762
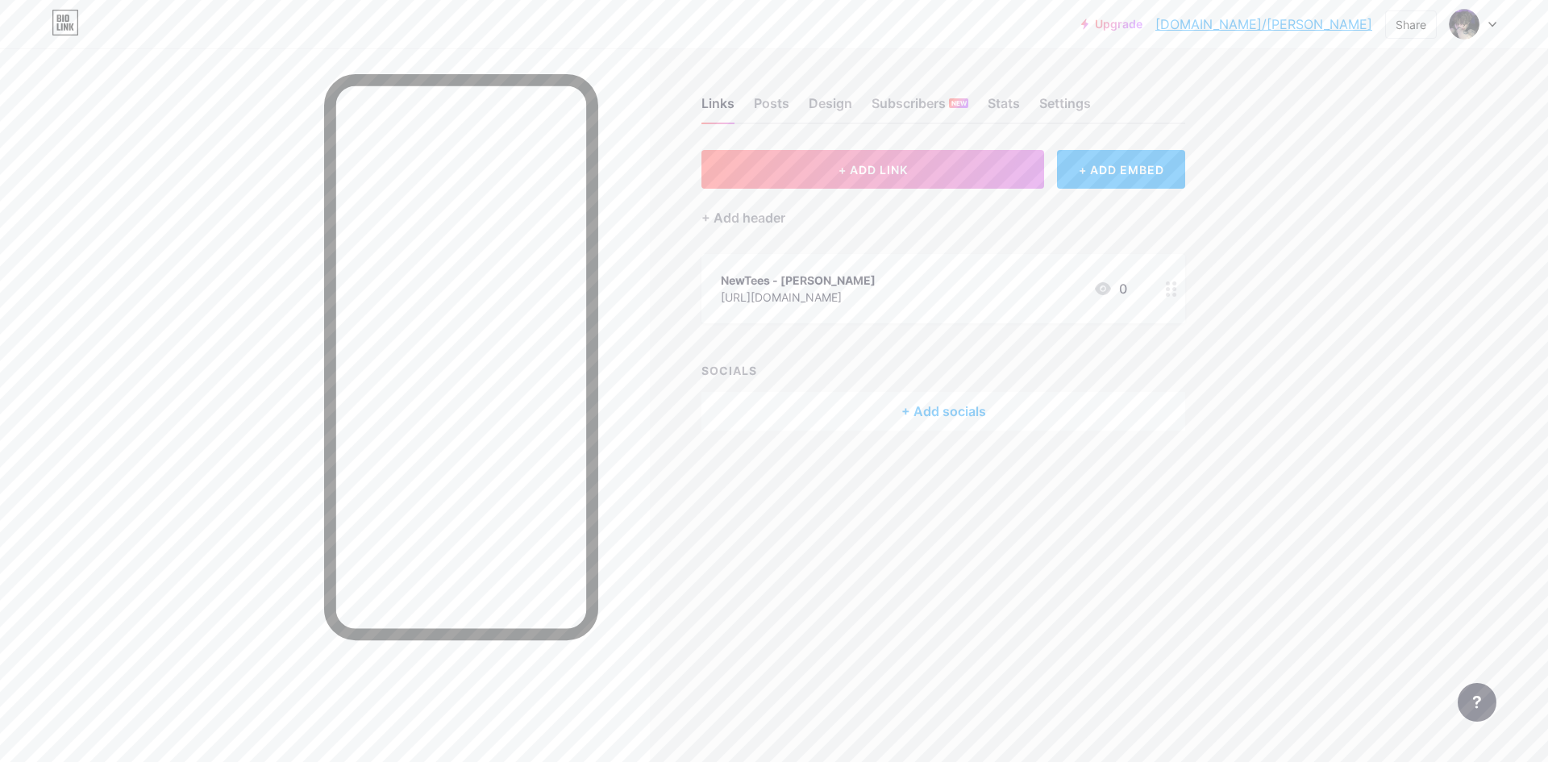
click at [1174, 290] on circle at bounding box center [1175, 289] width 4 height 4
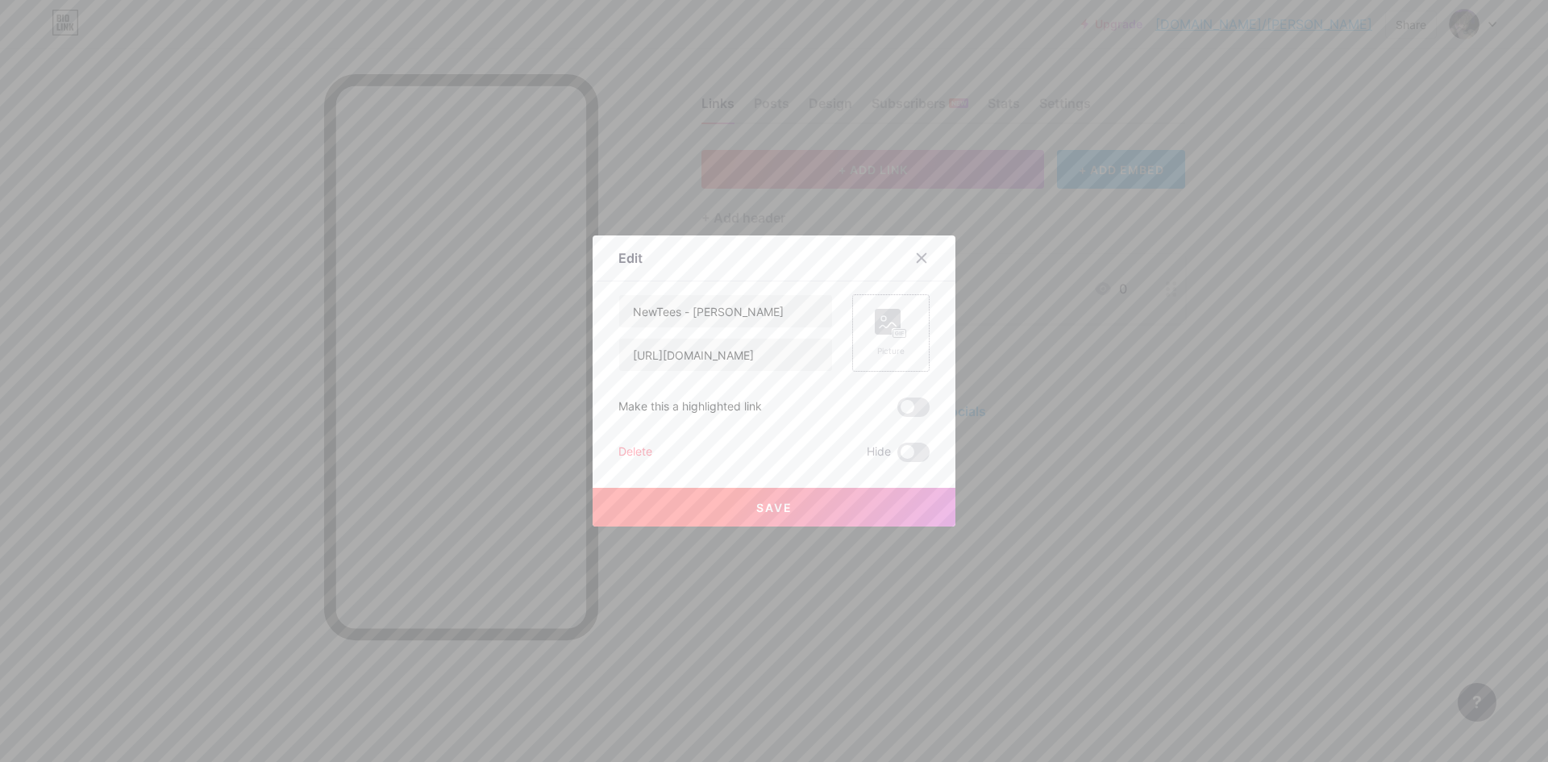
click at [885, 320] on rect at bounding box center [888, 322] width 26 height 26
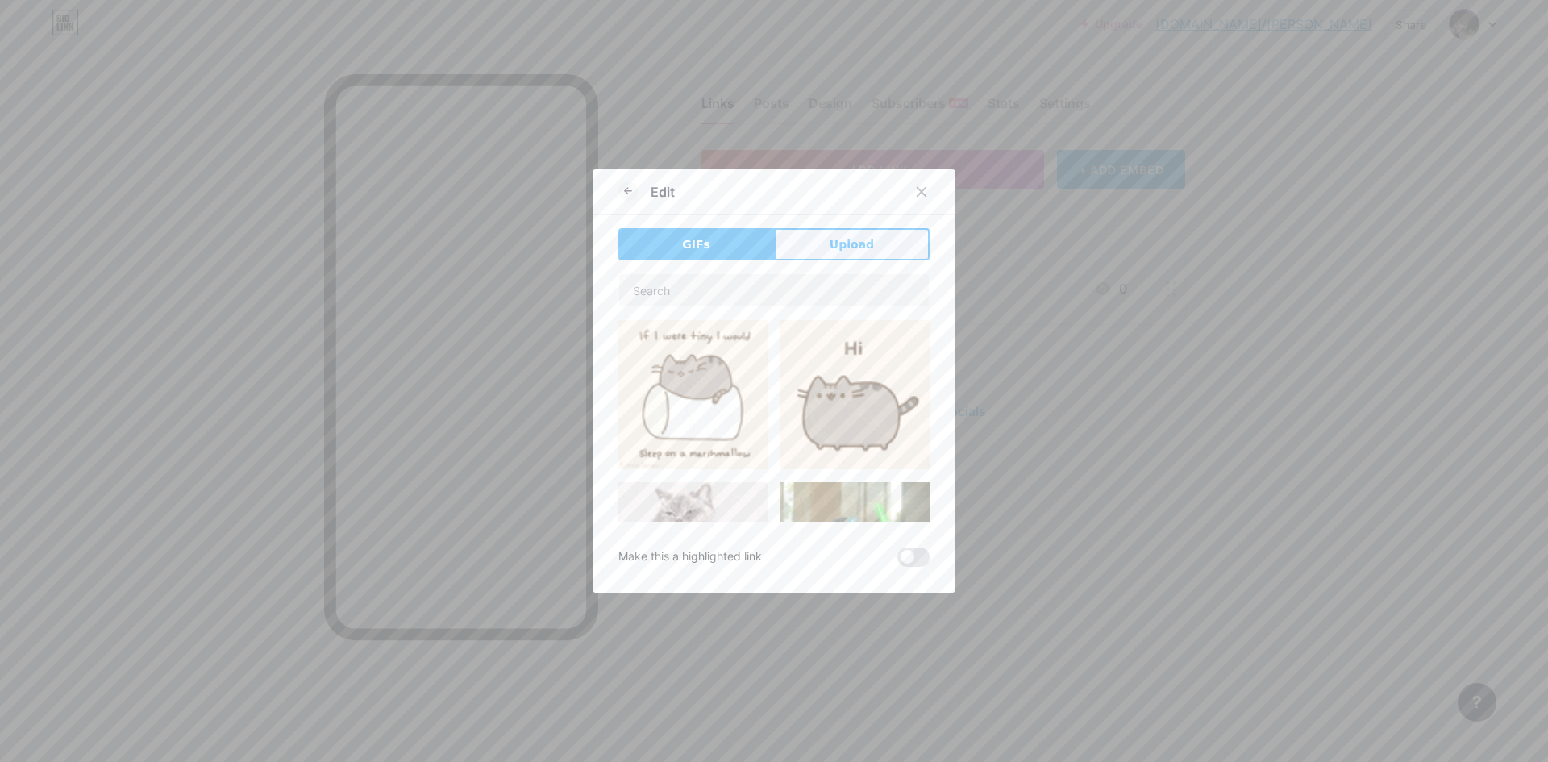
click at [835, 251] on span "Upload" at bounding box center [852, 244] width 44 height 17
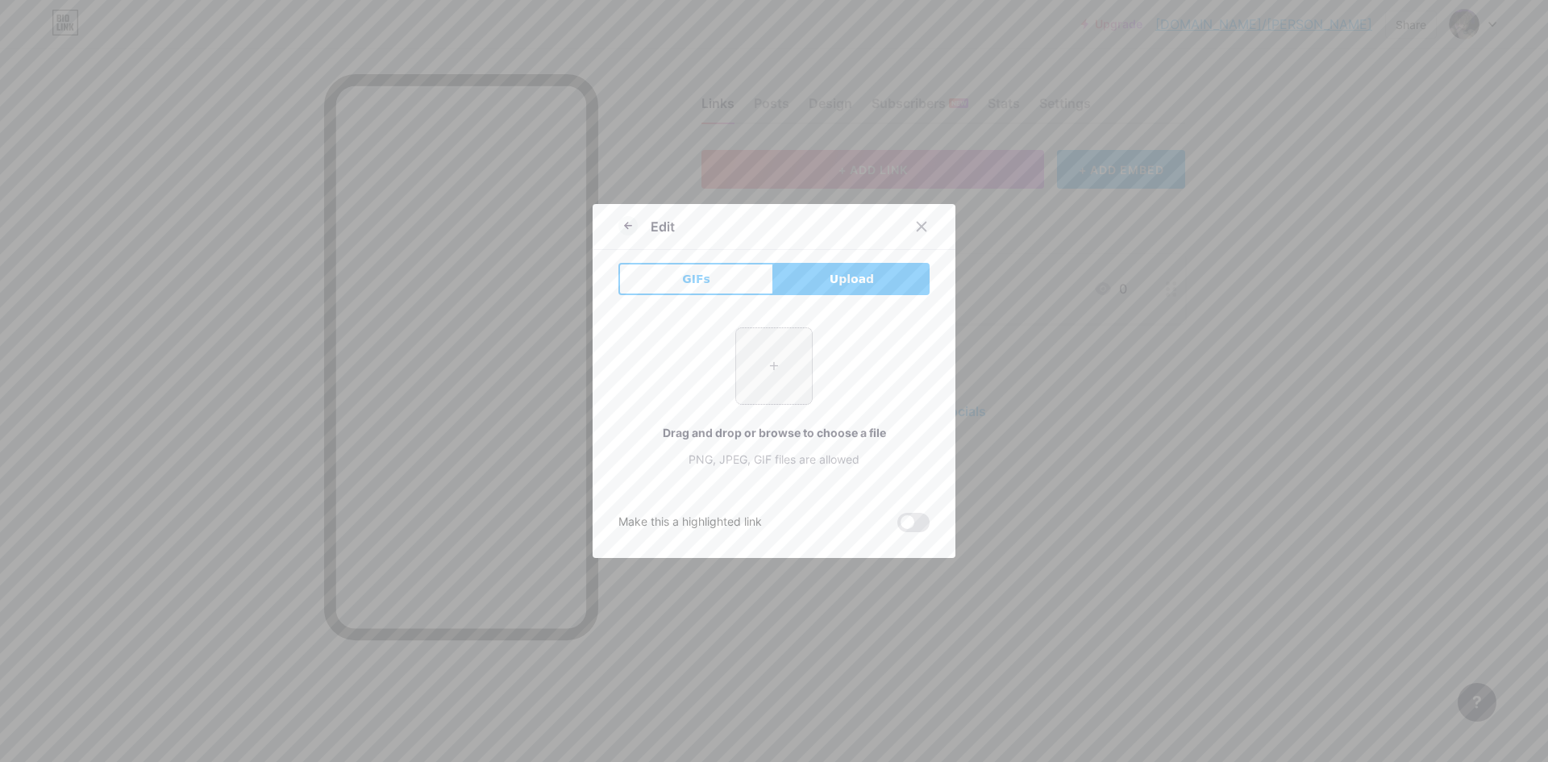
click at [777, 382] on input "file" at bounding box center [774, 366] width 76 height 76
type input "C:\fakepath\2323.png"
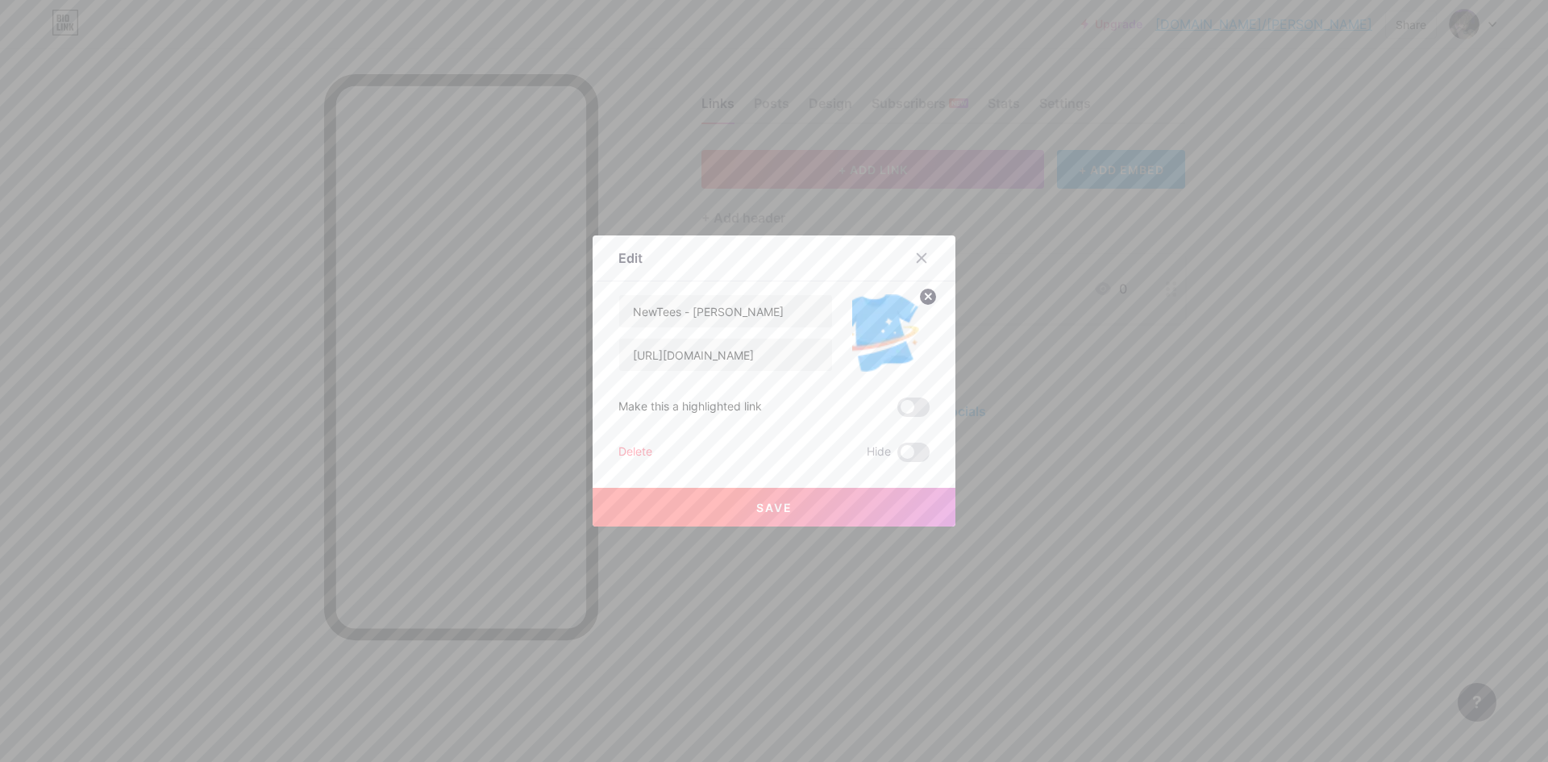
click at [850, 512] on button "Save" at bounding box center [774, 507] width 363 height 39
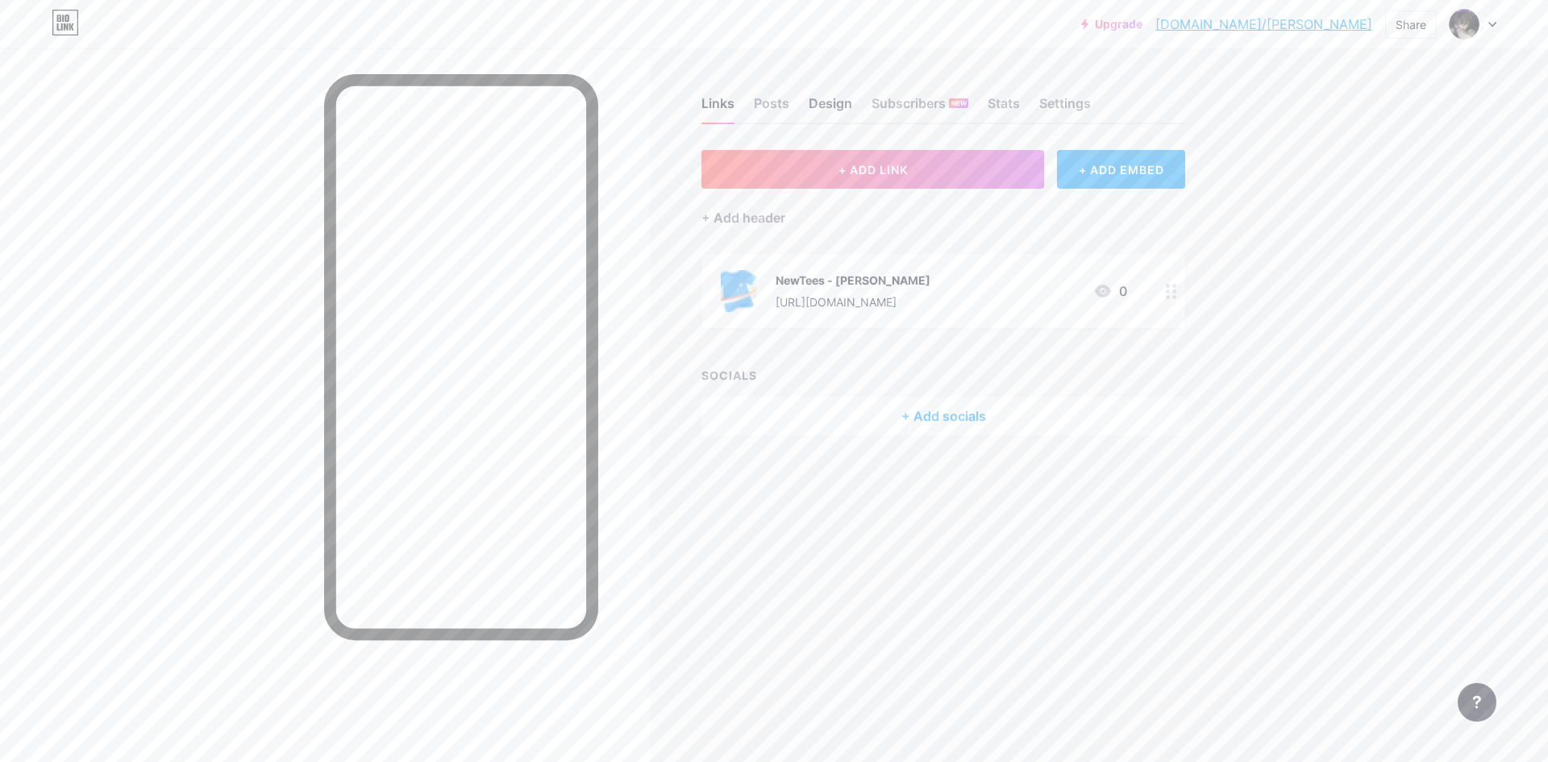
click at [824, 104] on div "Design" at bounding box center [831, 108] width 44 height 29
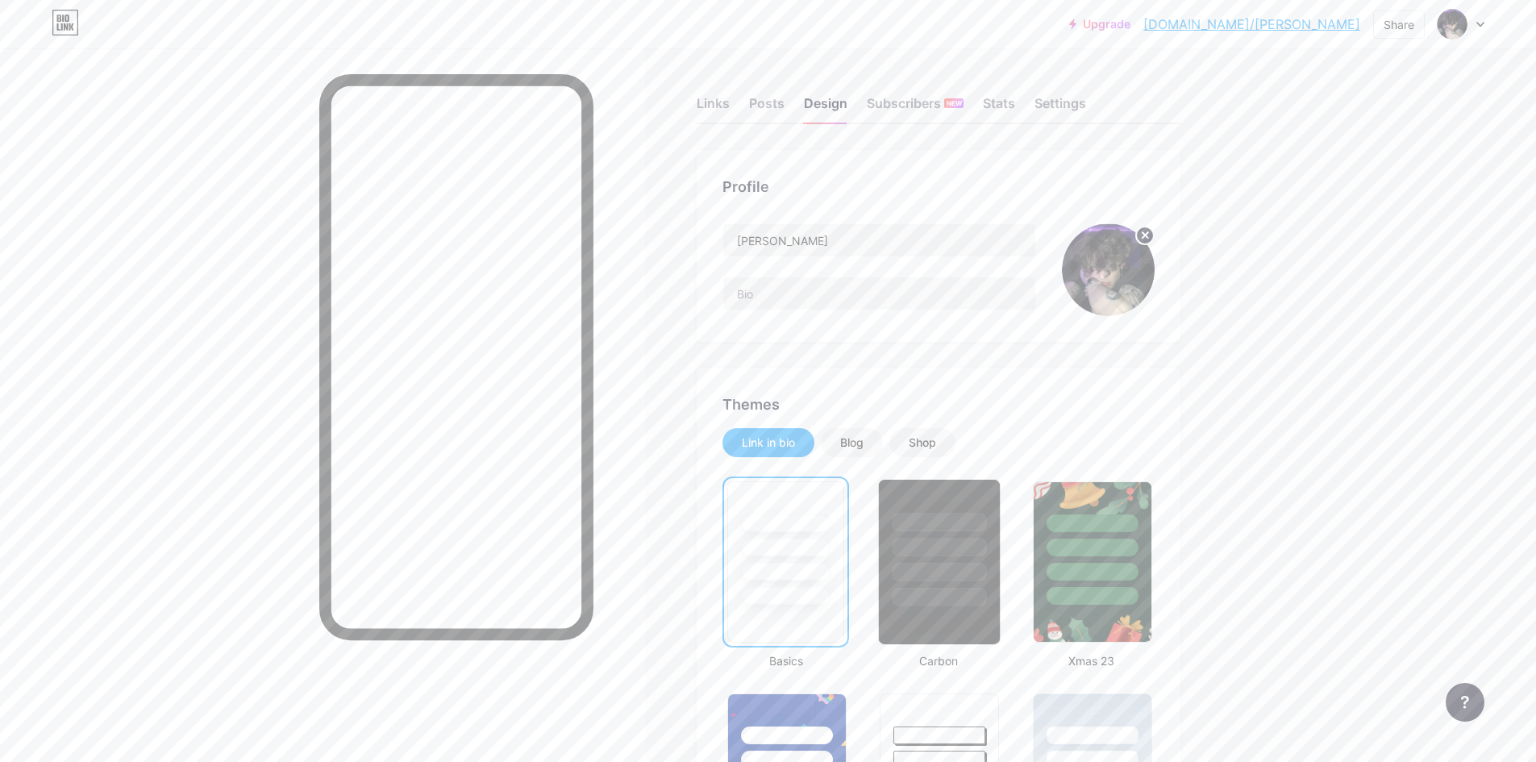
click at [939, 579] on div at bounding box center [940, 572] width 94 height 19
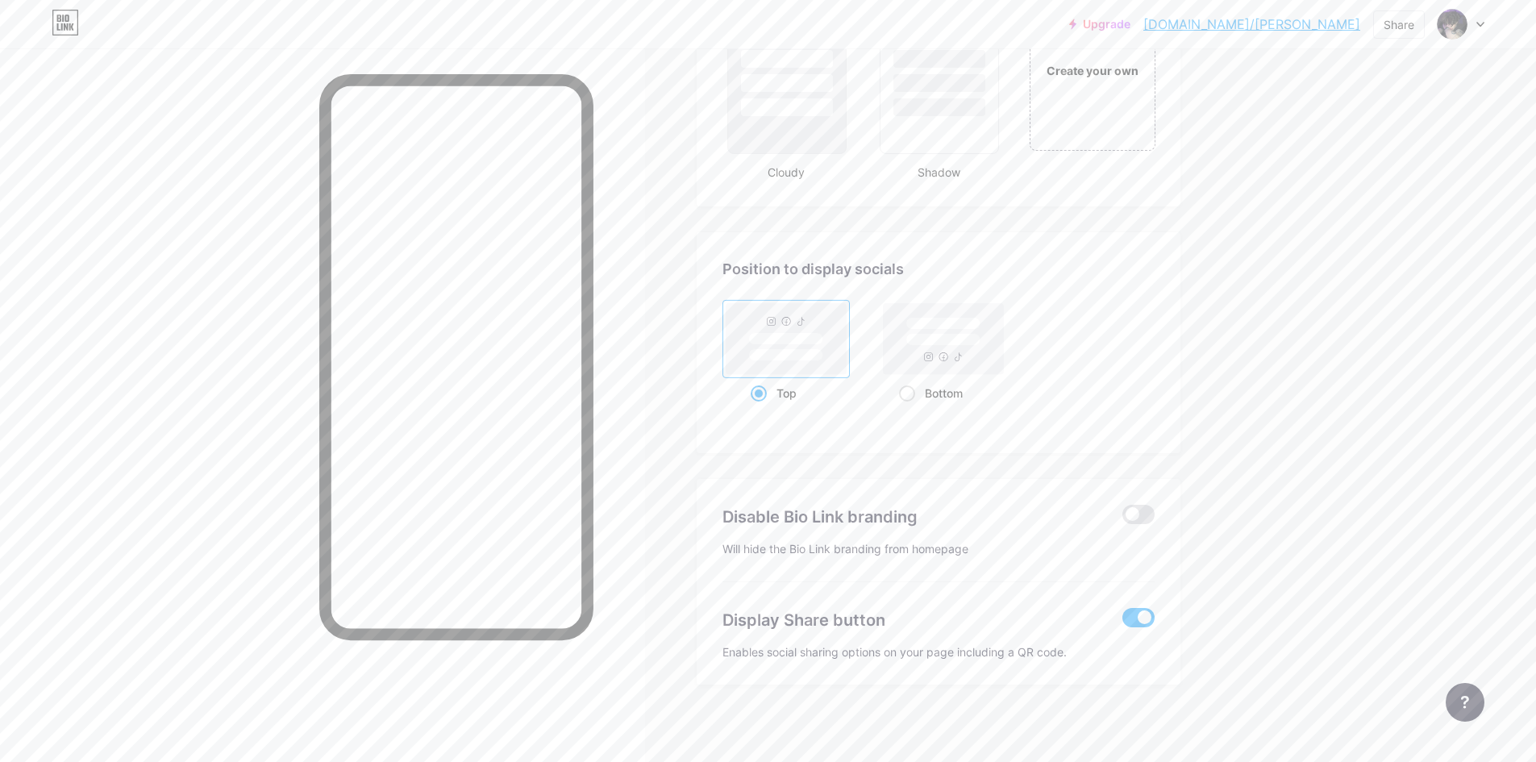
scroll to position [1977, 0]
click at [942, 362] on rect at bounding box center [944, 334] width 120 height 71
click at [910, 404] on input "Bottom" at bounding box center [904, 409] width 10 height 10
radio input "true"
click at [753, 347] on rect at bounding box center [787, 334] width 120 height 71
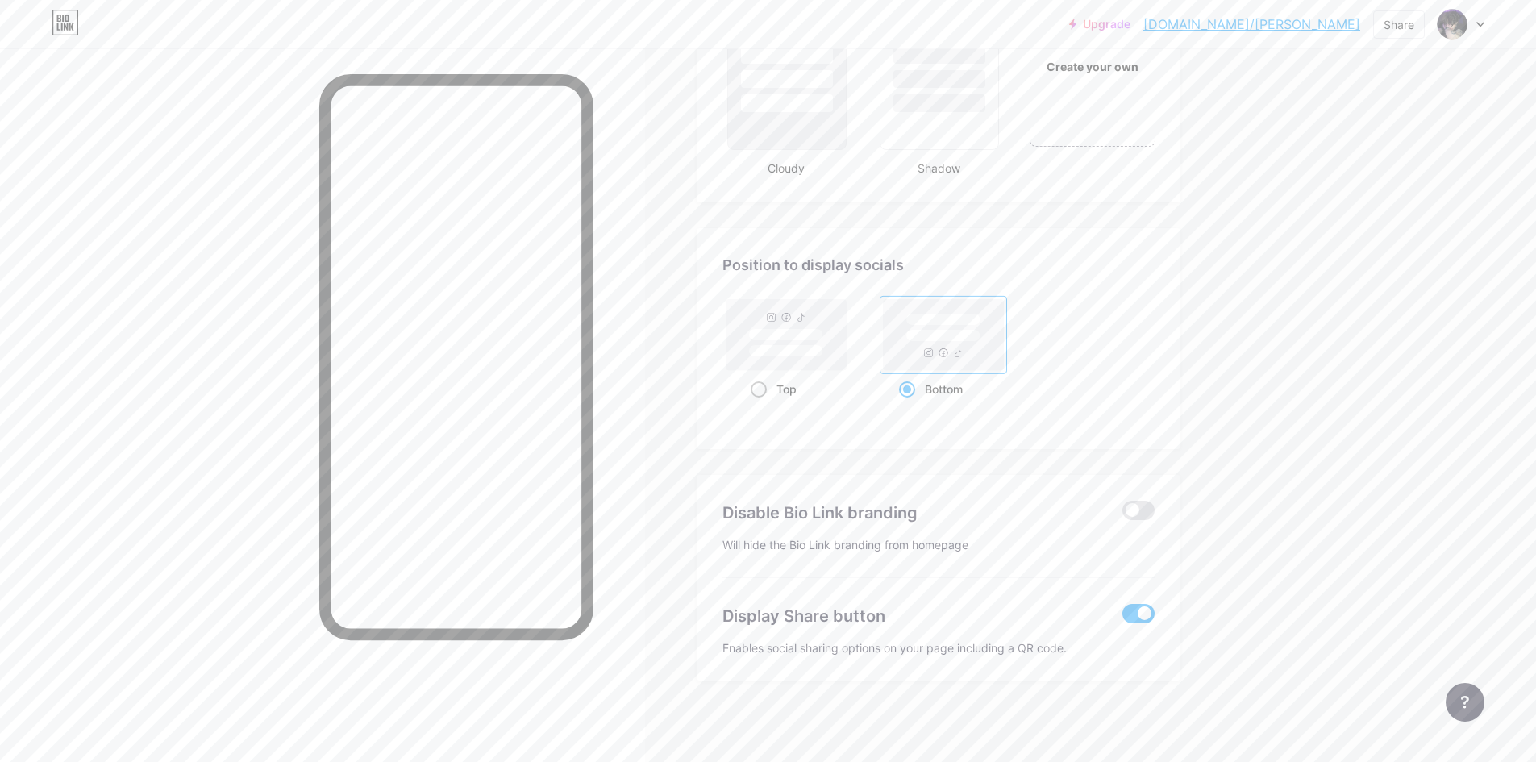
click at [753, 404] on input "Top" at bounding box center [756, 409] width 10 height 10
radio input "true"
click at [924, 340] on rect at bounding box center [943, 336] width 74 height 12
click at [910, 404] on input "Bottom" at bounding box center [904, 409] width 10 height 10
radio input "true"
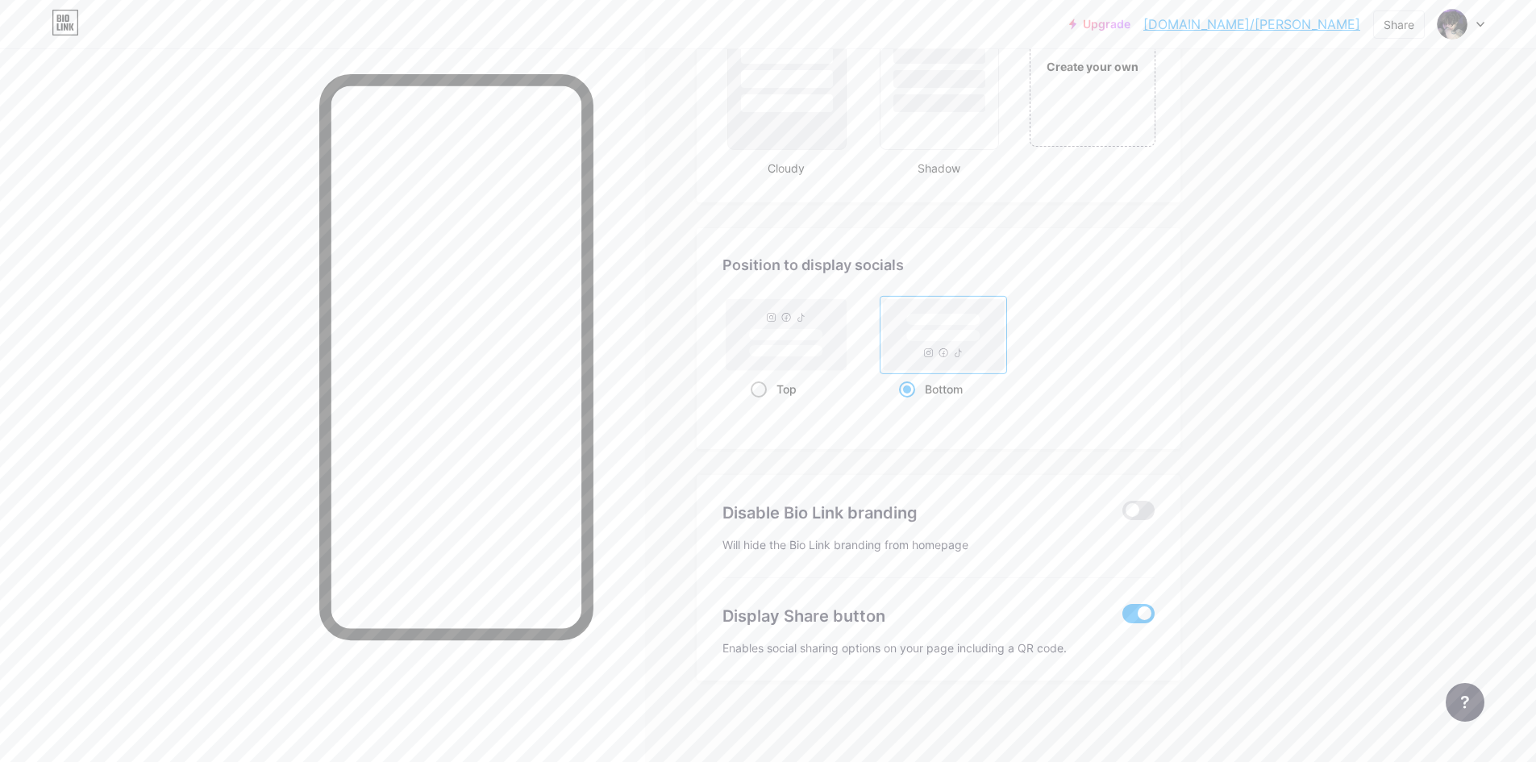
click at [819, 353] on rect at bounding box center [786, 351] width 74 height 12
click at [761, 404] on input "Top" at bounding box center [756, 409] width 10 height 10
radio input "true"
click at [1143, 513] on span at bounding box center [1139, 510] width 32 height 19
click at [1123, 515] on input "checkbox" at bounding box center [1123, 515] width 0 height 0
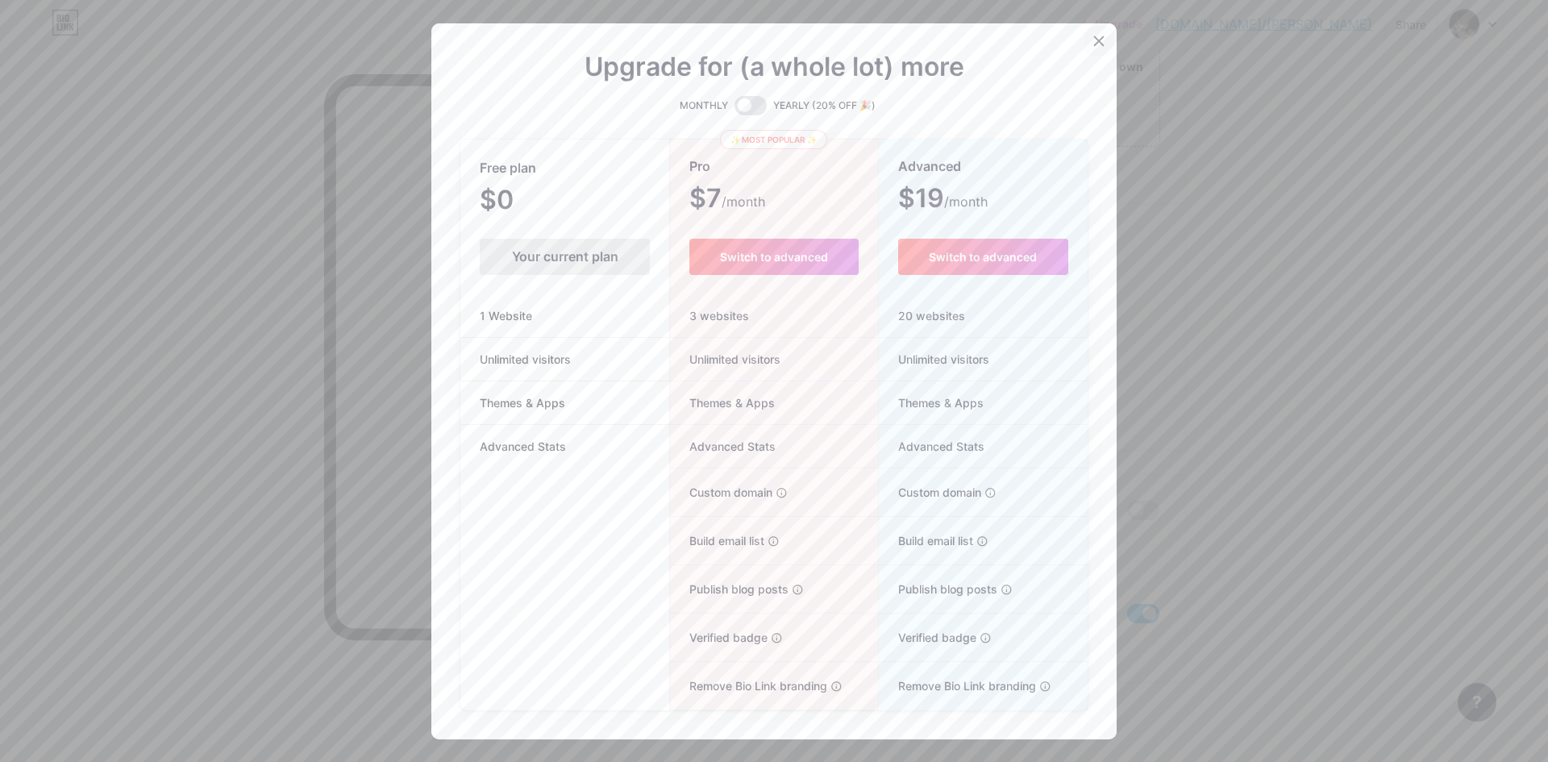
click at [1093, 41] on icon at bounding box center [1099, 41] width 13 height 13
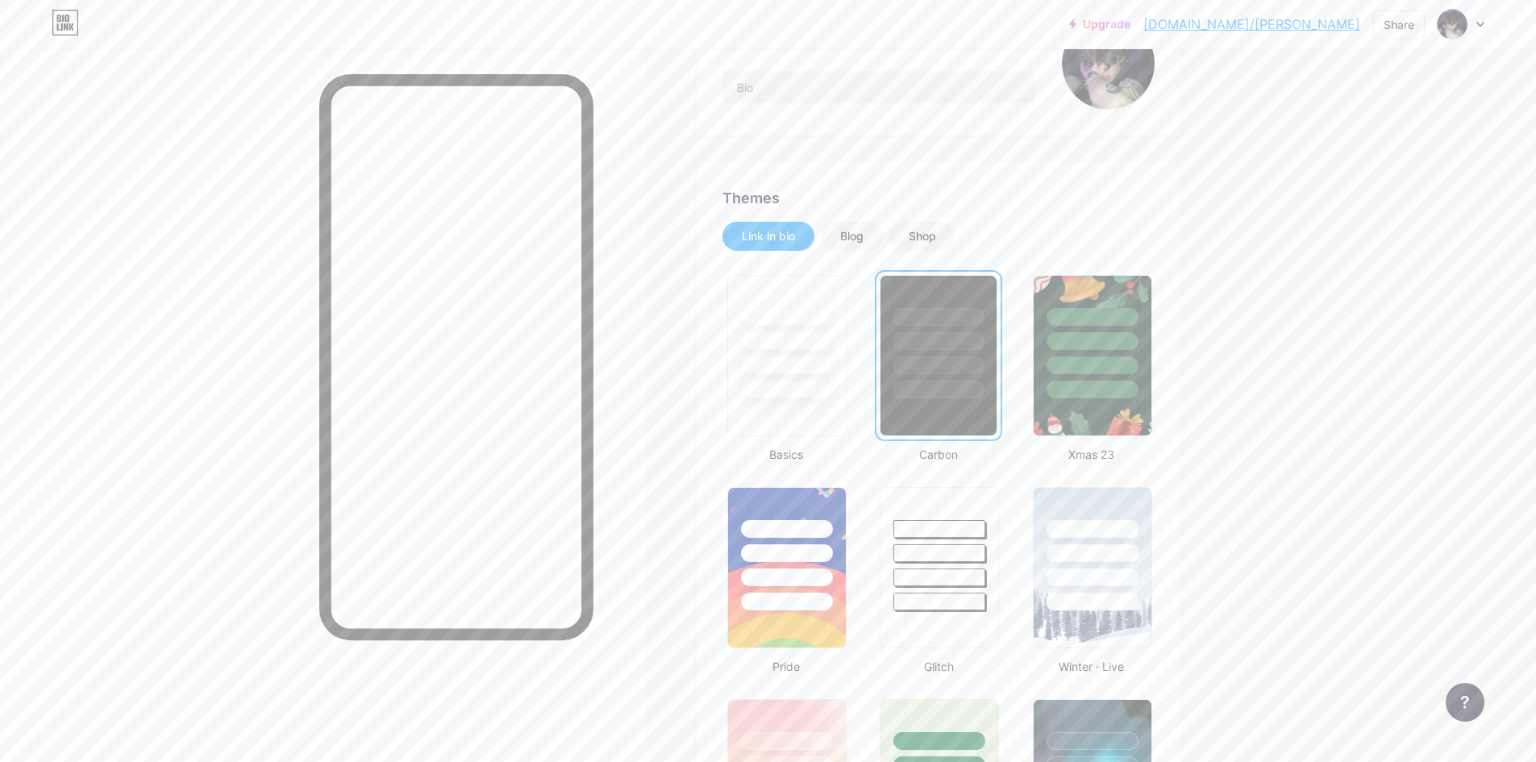
scroll to position [0, 0]
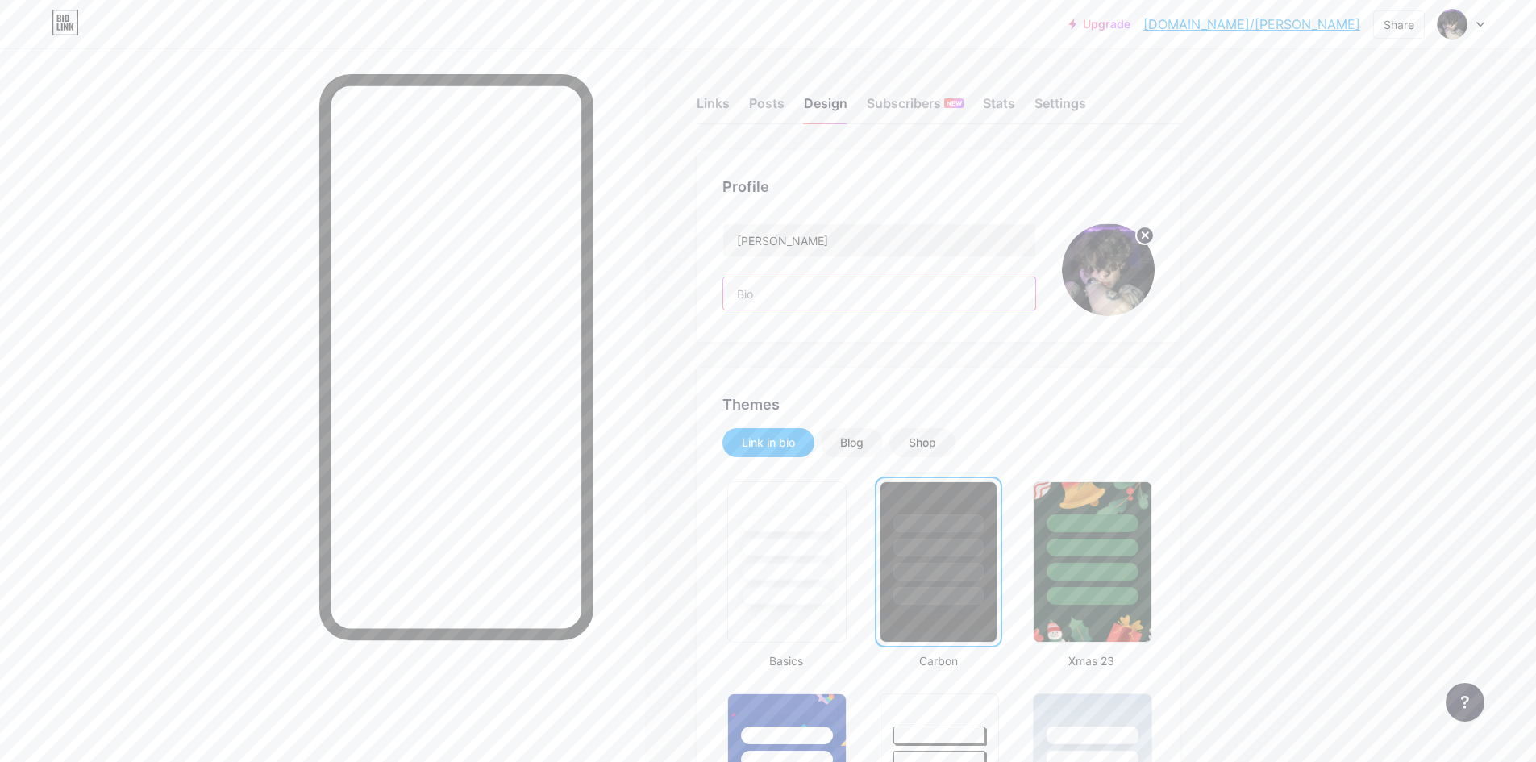
click at [850, 303] on input "text" at bounding box center [879, 293] width 312 height 32
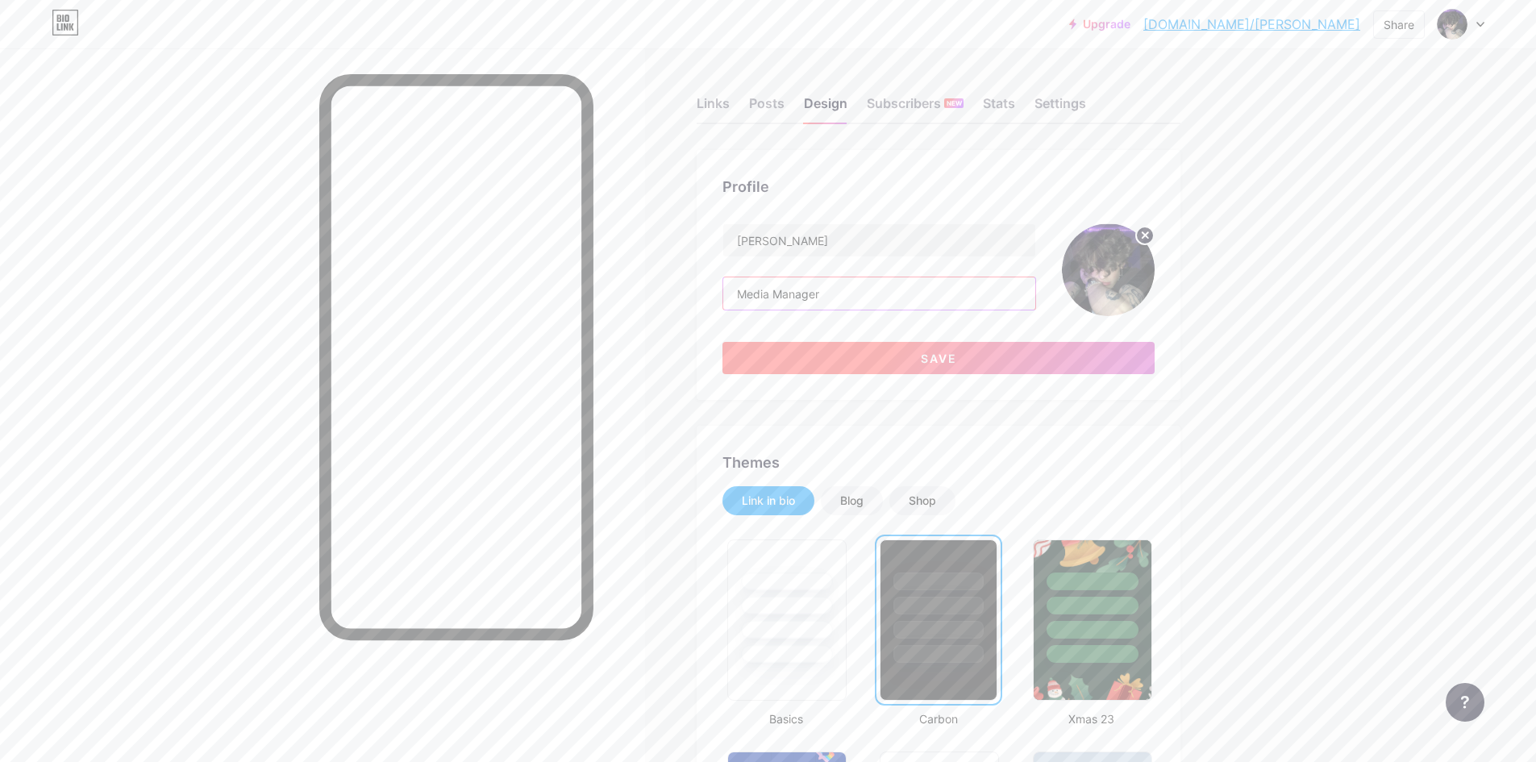
type input "Media Manager"
click at [889, 356] on button "Save" at bounding box center [939, 358] width 432 height 32
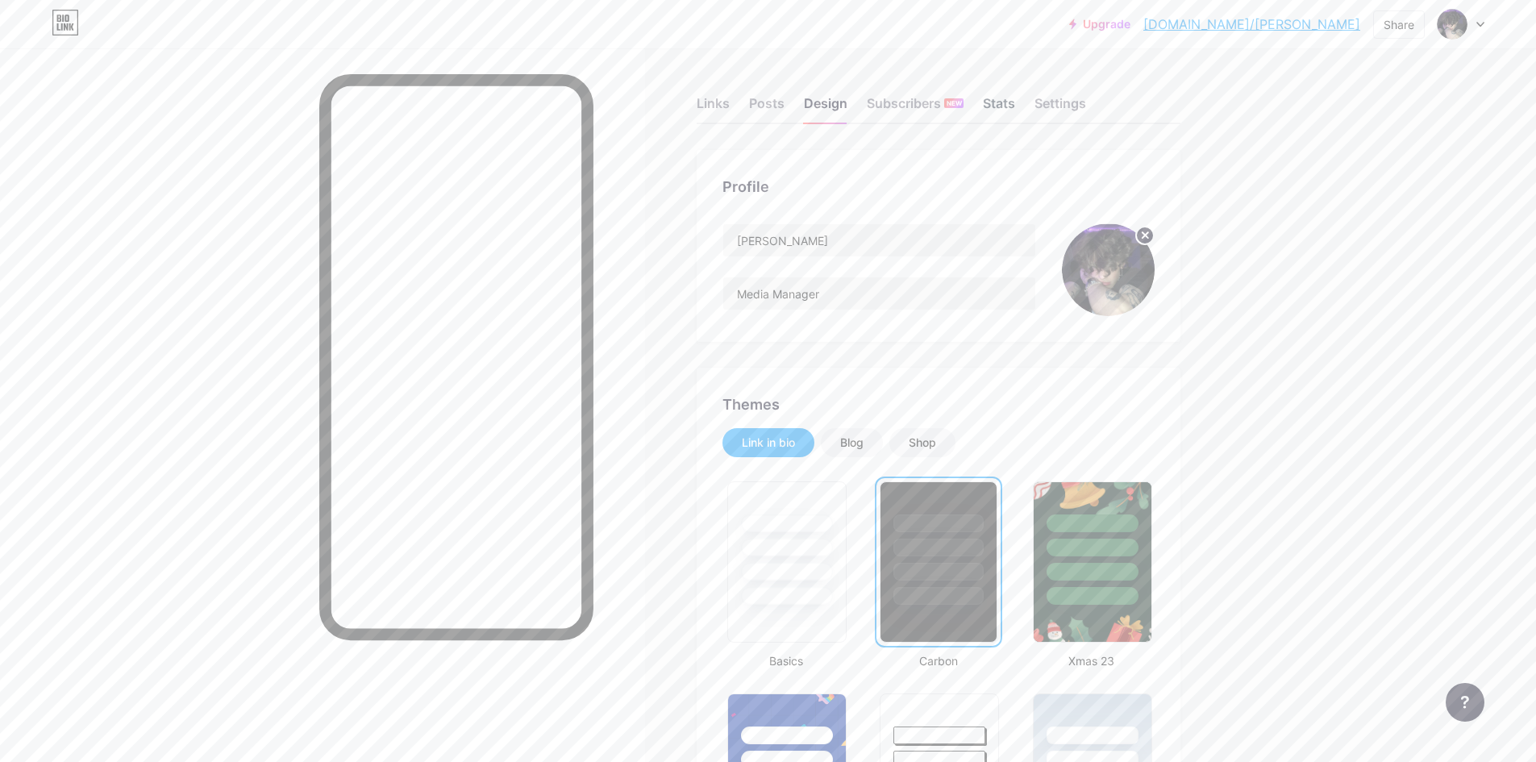
click at [1006, 109] on div "Stats" at bounding box center [999, 108] width 32 height 29
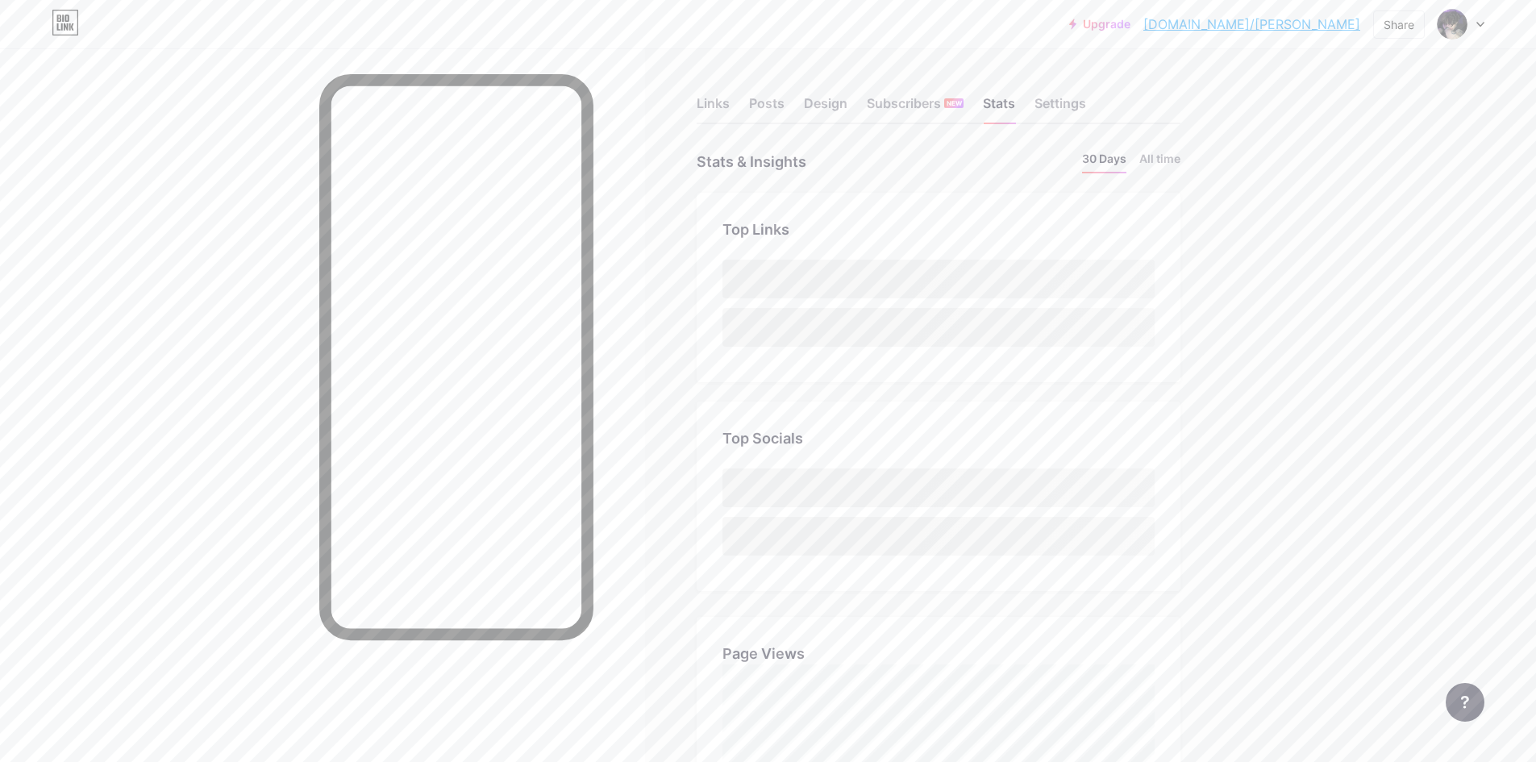
scroll to position [762, 1536]
click at [1069, 111] on div "Settings" at bounding box center [1061, 108] width 52 height 29
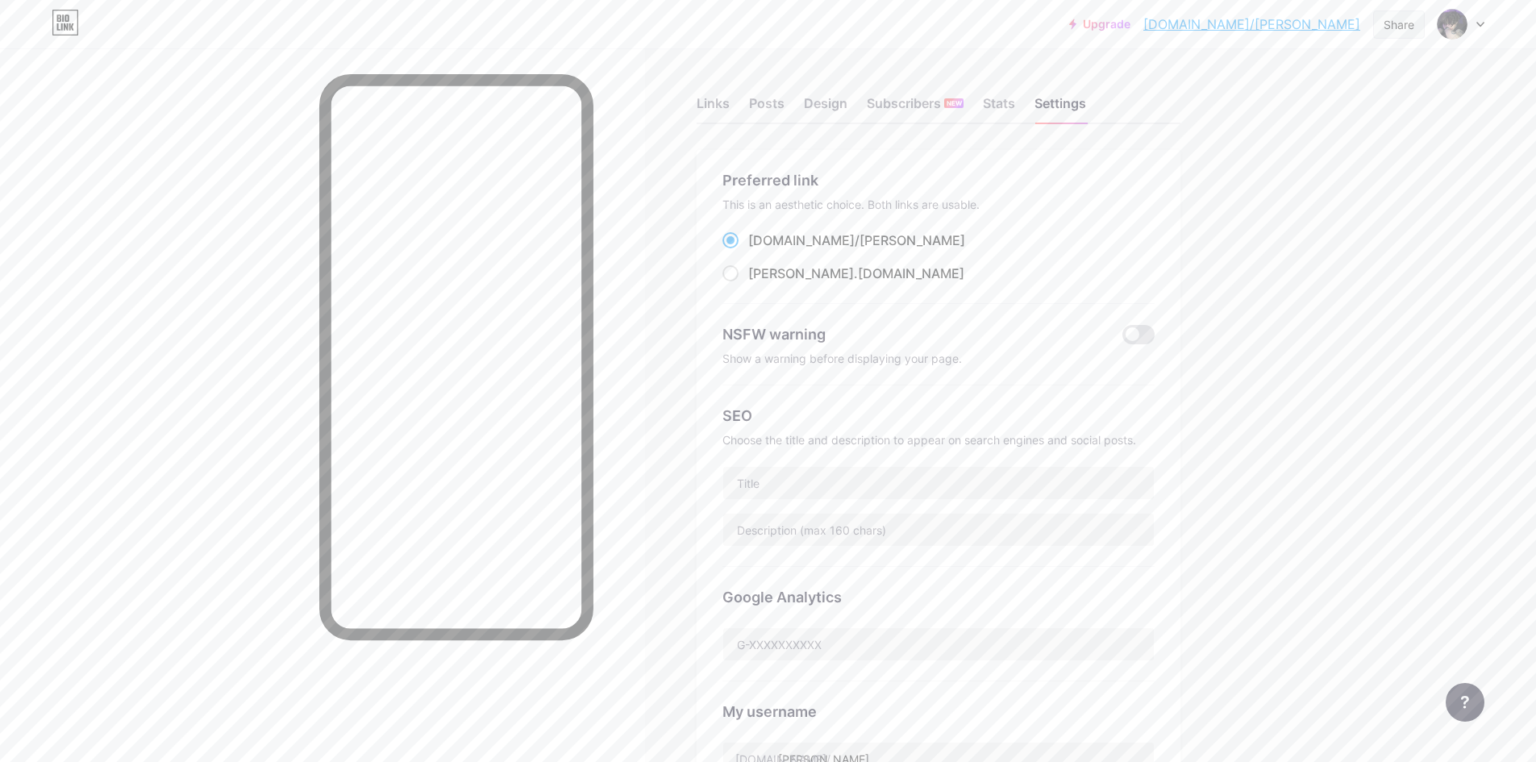
click at [1386, 23] on div "Share" at bounding box center [1399, 24] width 31 height 17
click at [1245, 80] on div "Copy link" at bounding box center [1266, 82] width 60 height 19
click at [1301, 352] on div "Upgrade [DOMAIN_NAME]/[PERSON_NAME] [DOMAIN_NAME]/[PERSON_NAME] Share Copied [U…" at bounding box center [768, 631] width 1536 height 1263
